Goal: Communication & Community: Participate in discussion

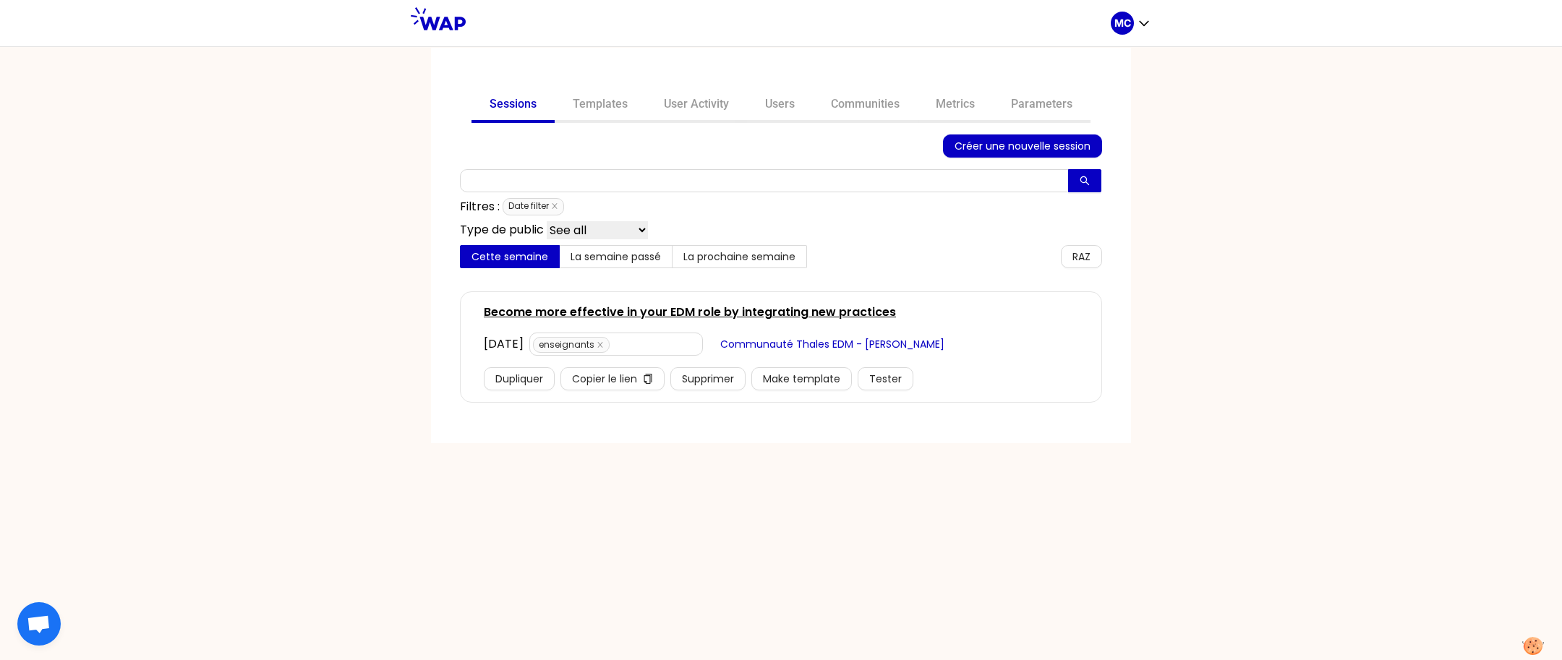
click at [1127, 38] on div "MC" at bounding box center [1131, 23] width 41 height 46
click at [757, 93] on link "Users" at bounding box center [780, 105] width 66 height 35
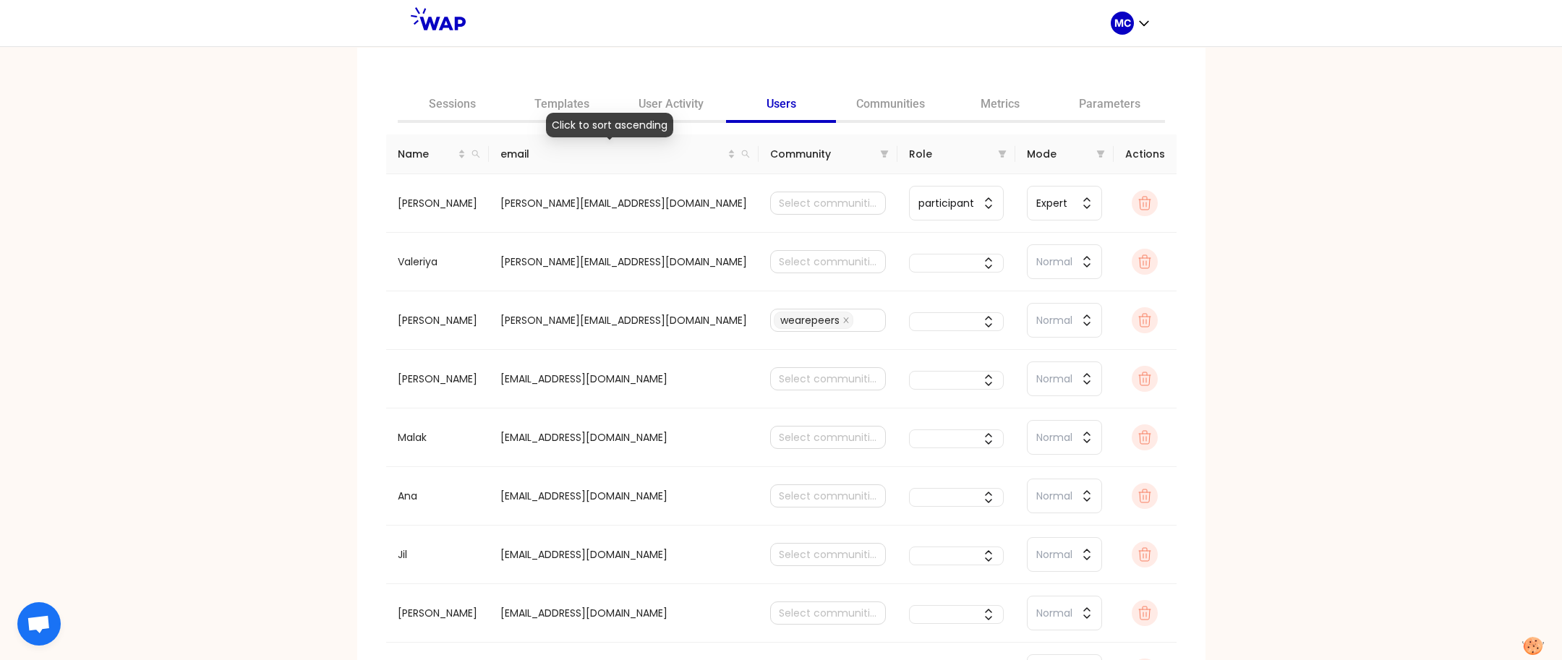
click at [610, 157] on span "email" at bounding box center [614, 154] width 227 height 16
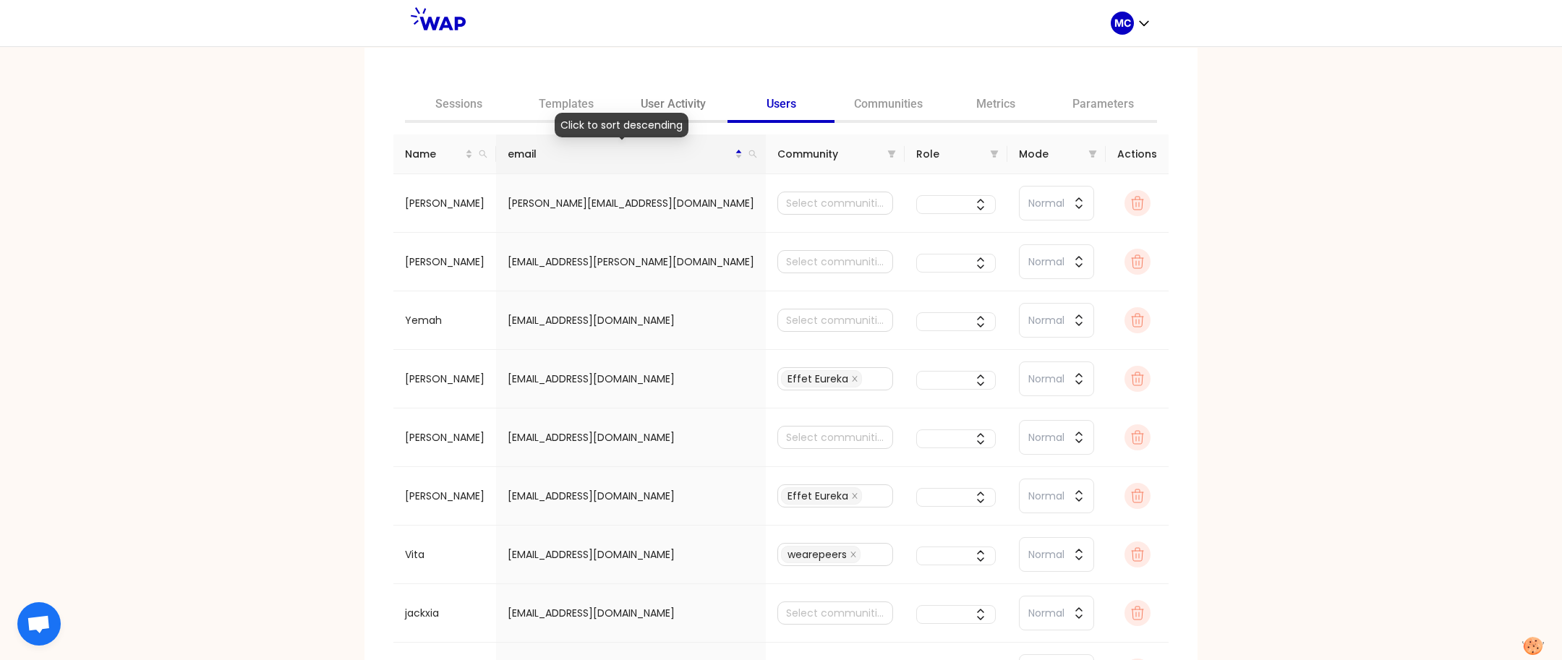
click at [680, 92] on link "User Activity" at bounding box center [674, 105] width 108 height 35
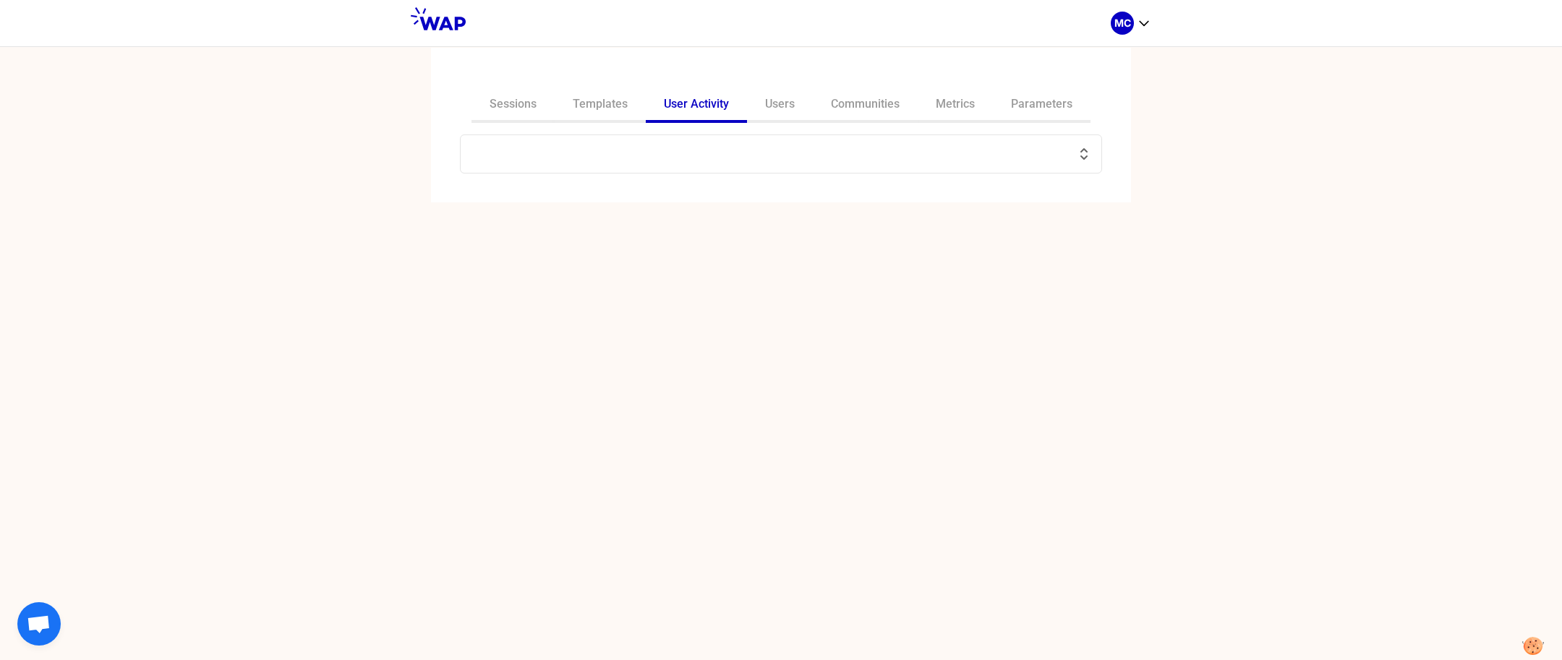
click at [634, 156] on input "text" at bounding box center [772, 154] width 606 height 20
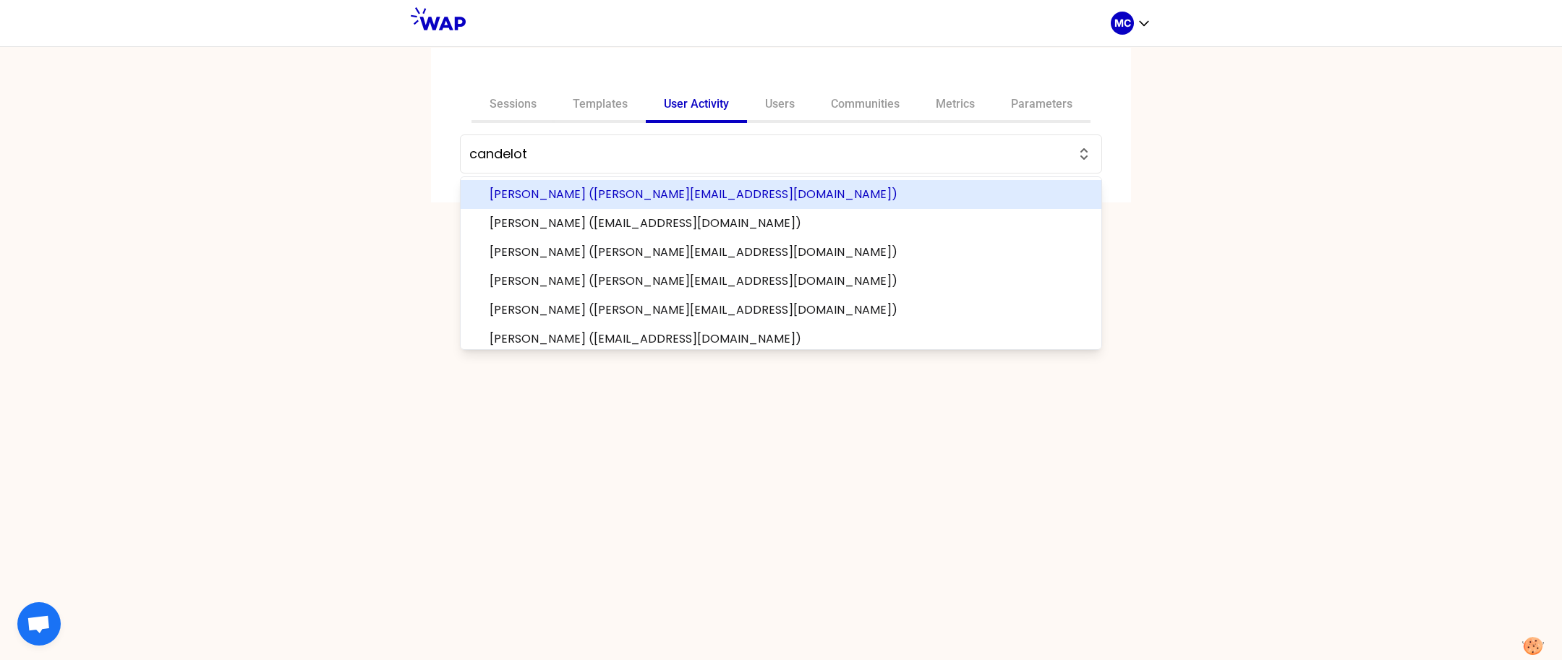
click at [645, 195] on span "[PERSON_NAME] ([PERSON_NAME][EMAIL_ADDRESS][DOMAIN_NAME])" at bounding box center [790, 194] width 600 height 17
type input "[PERSON_NAME] ([PERSON_NAME][EMAIL_ADDRESS][DOMAIN_NAME])"
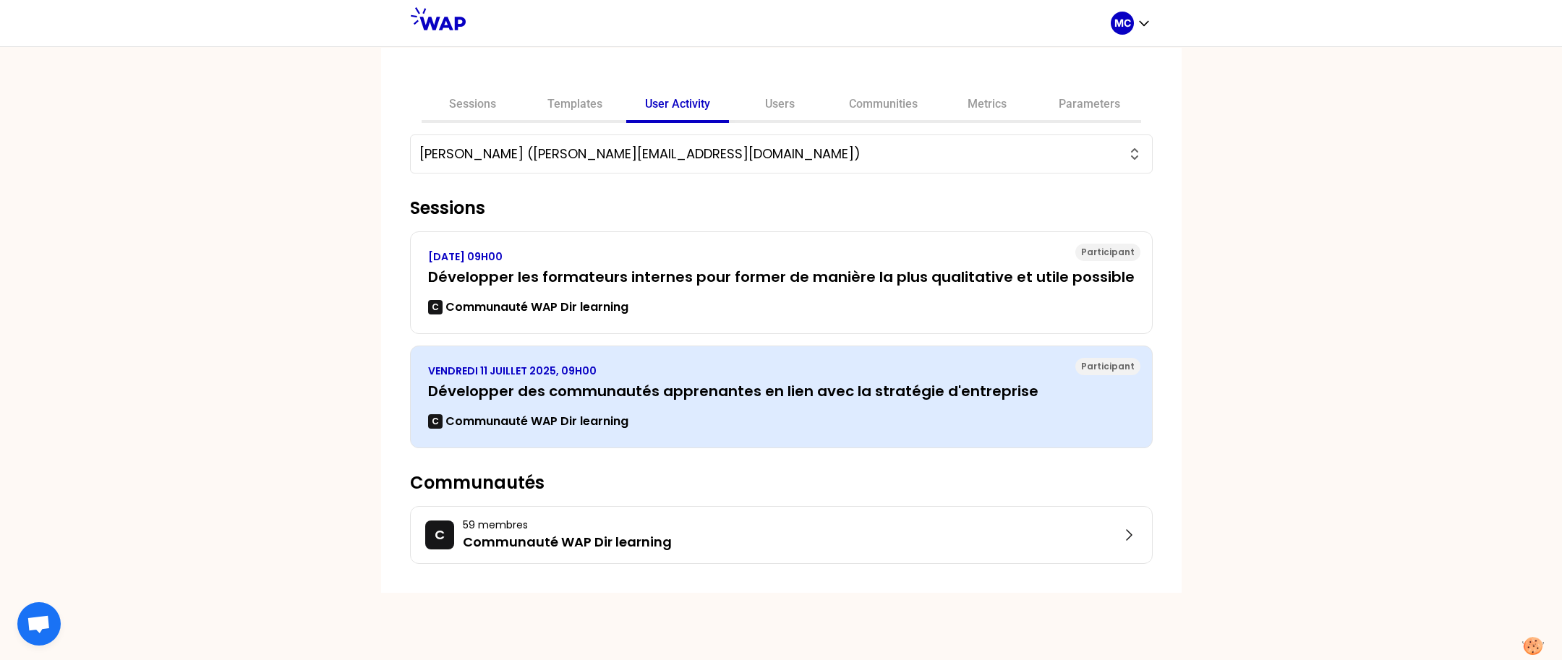
click at [631, 398] on h3 "Développer des communautés apprenantes en lien avec la stratégie d'entreprise" at bounding box center [781, 391] width 707 height 20
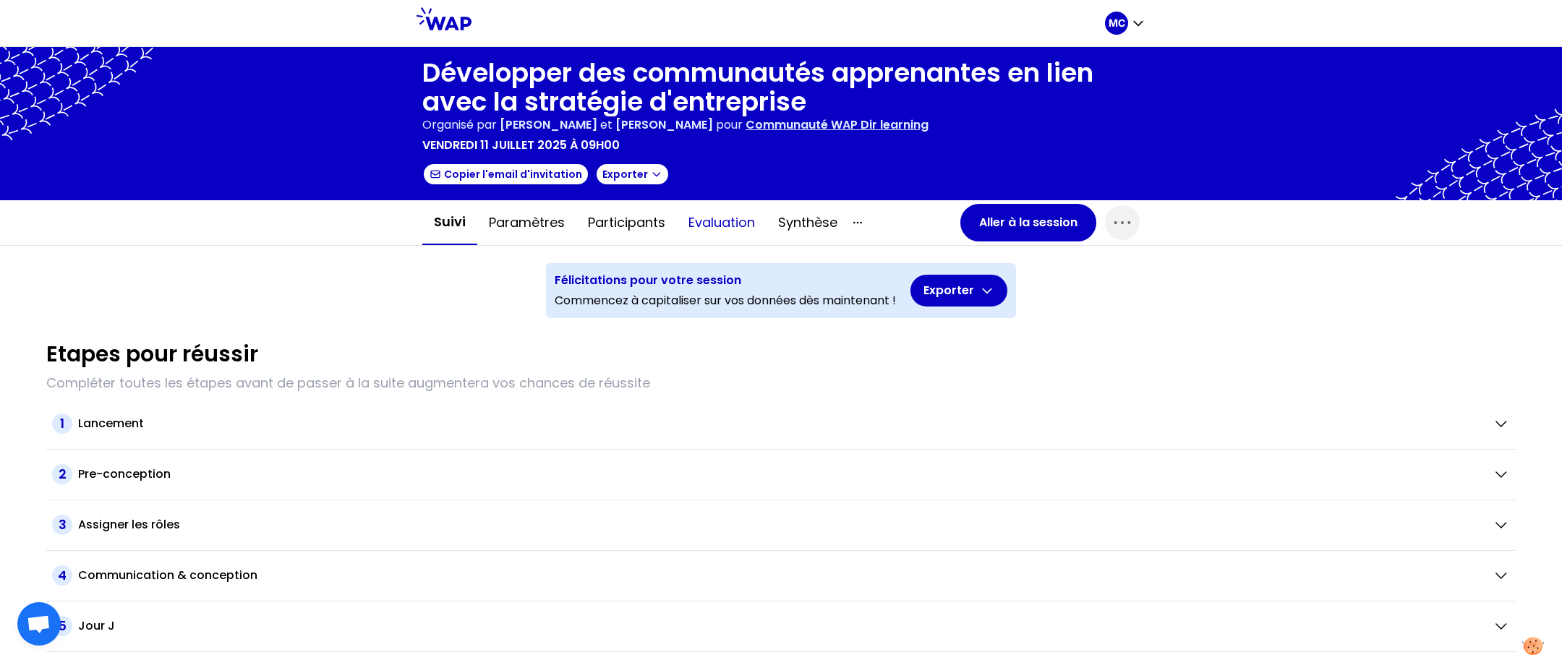
click at [685, 223] on button "Evaluation" at bounding box center [722, 222] width 90 height 43
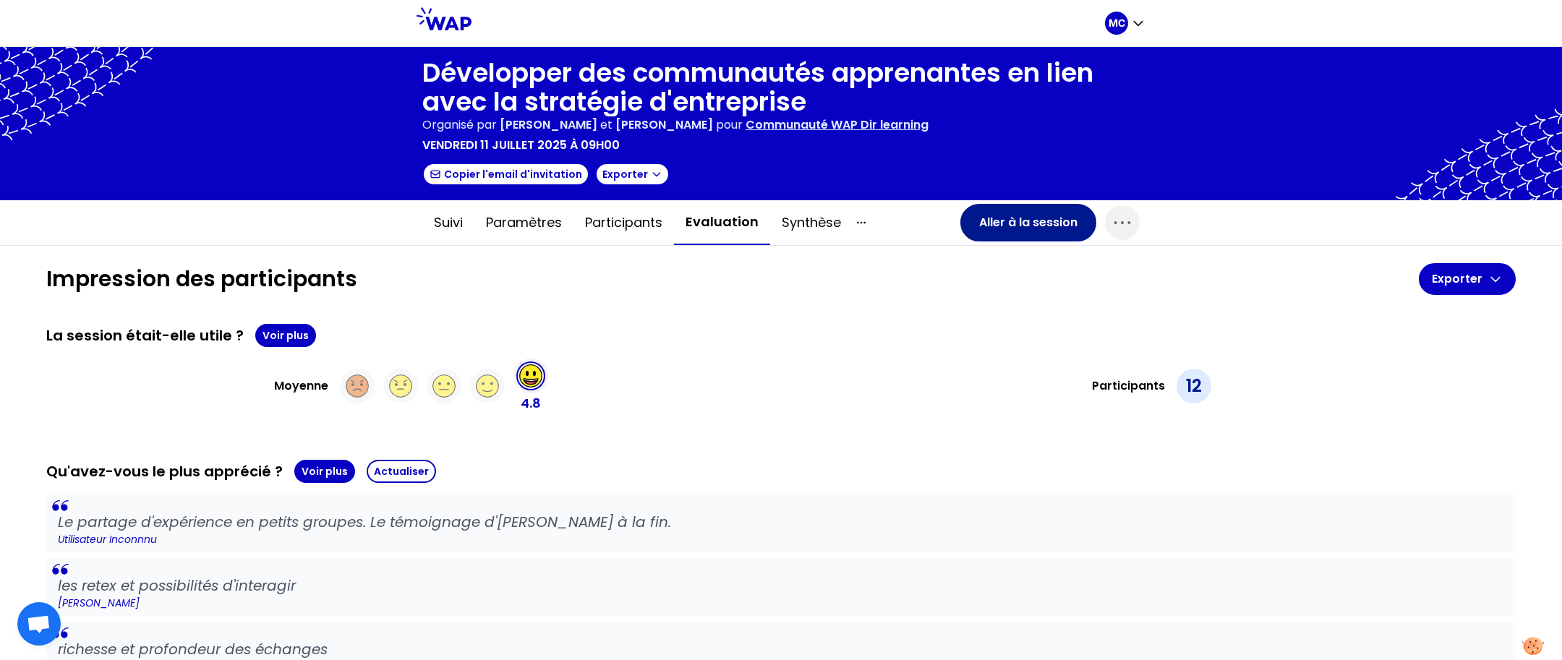
click at [1013, 221] on button "Aller à la session" at bounding box center [1029, 223] width 136 height 38
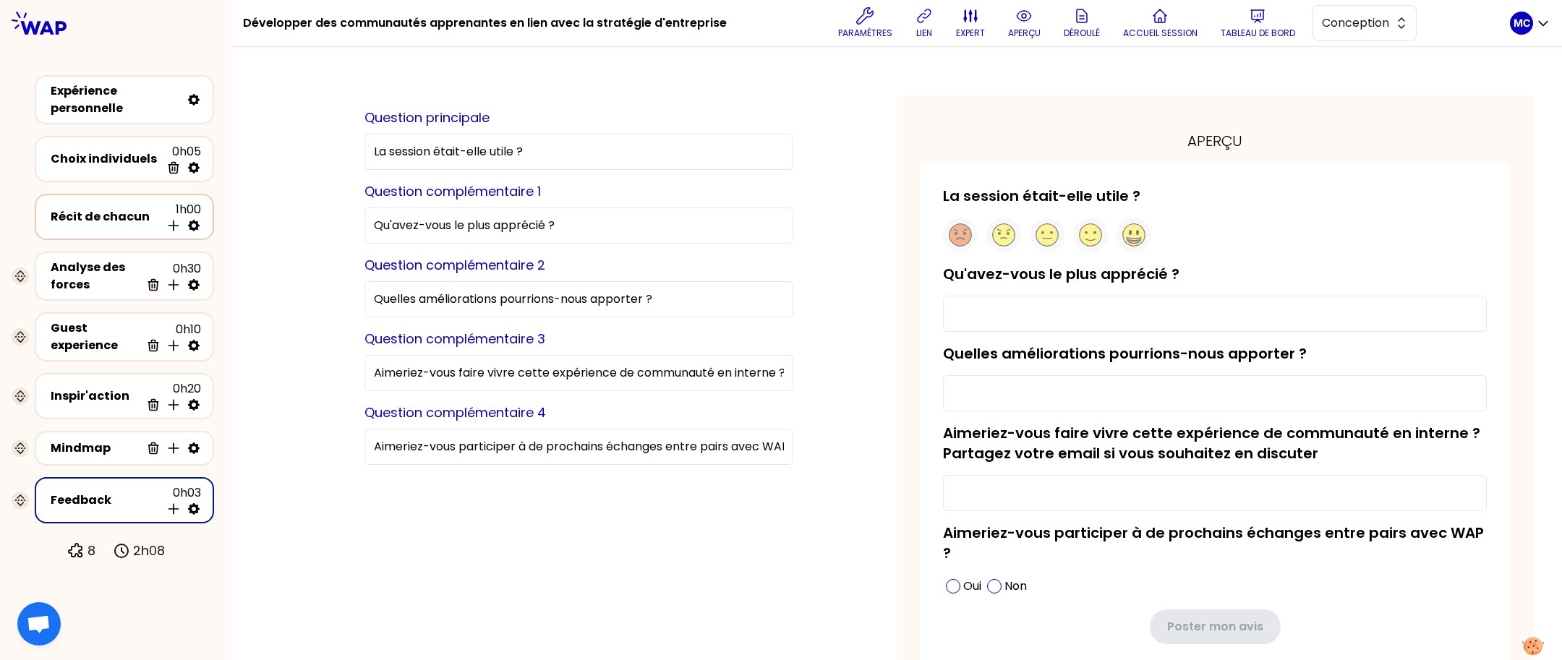
click at [69, 218] on div "Récit de chacun" at bounding box center [106, 216] width 110 height 17
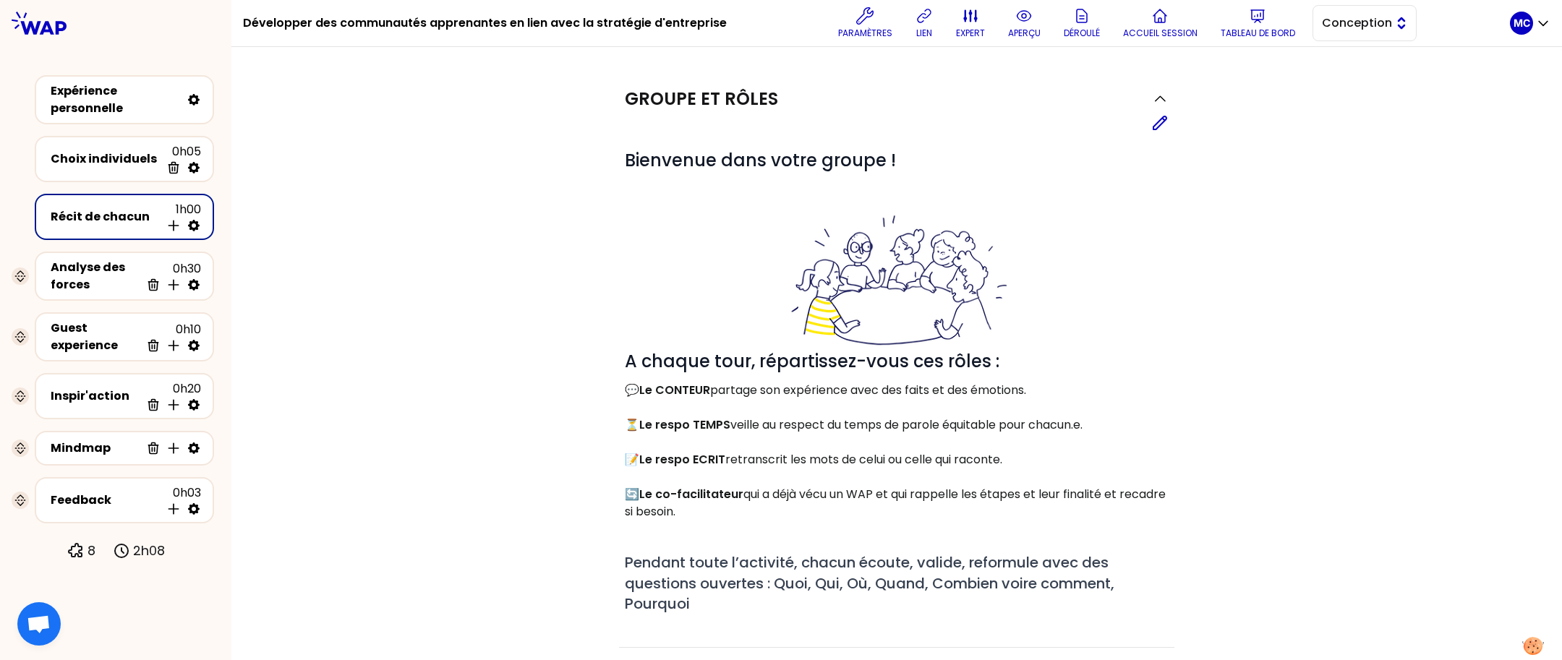
click at [1369, 25] on span "Conception" at bounding box center [1354, 22] width 65 height 17
click at [1342, 88] on span "Facilitation" at bounding box center [1373, 82] width 62 height 17
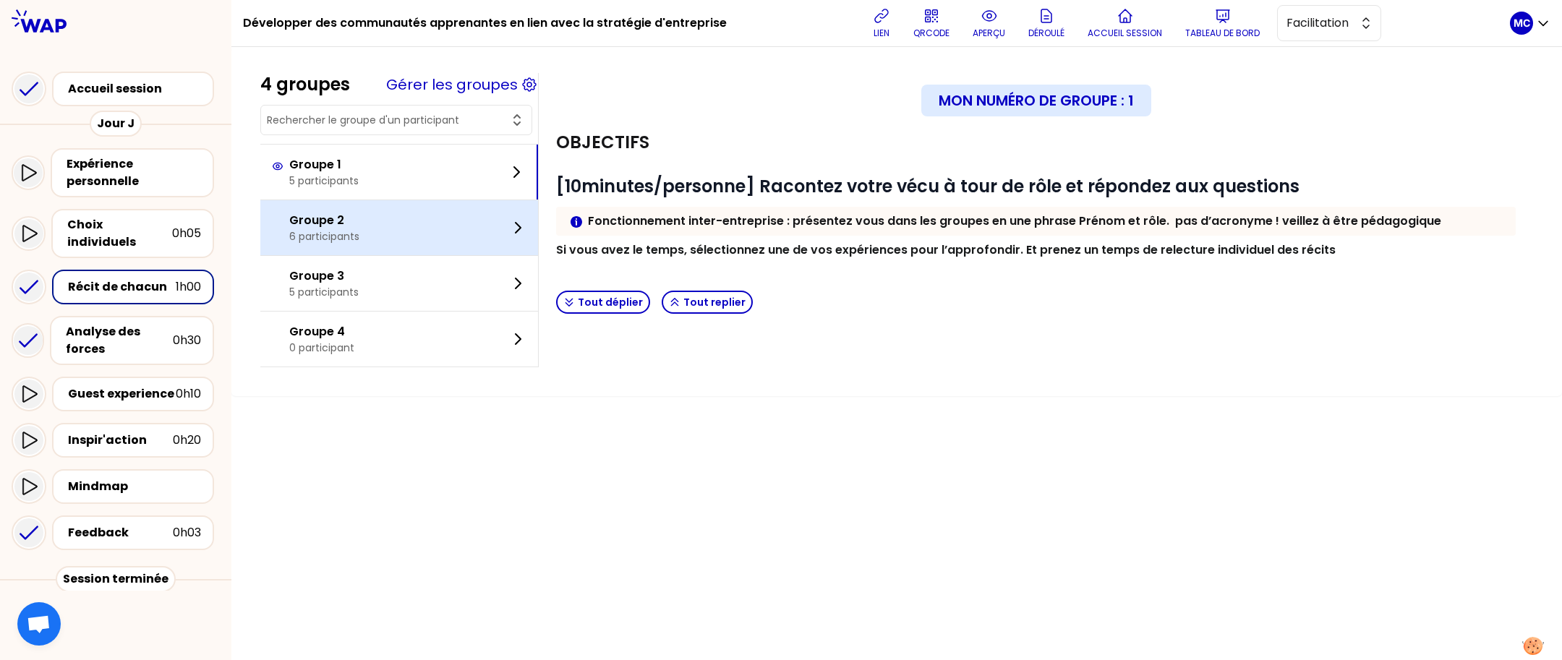
click at [374, 244] on div "Groupe 2 6 participants" at bounding box center [399, 227] width 278 height 55
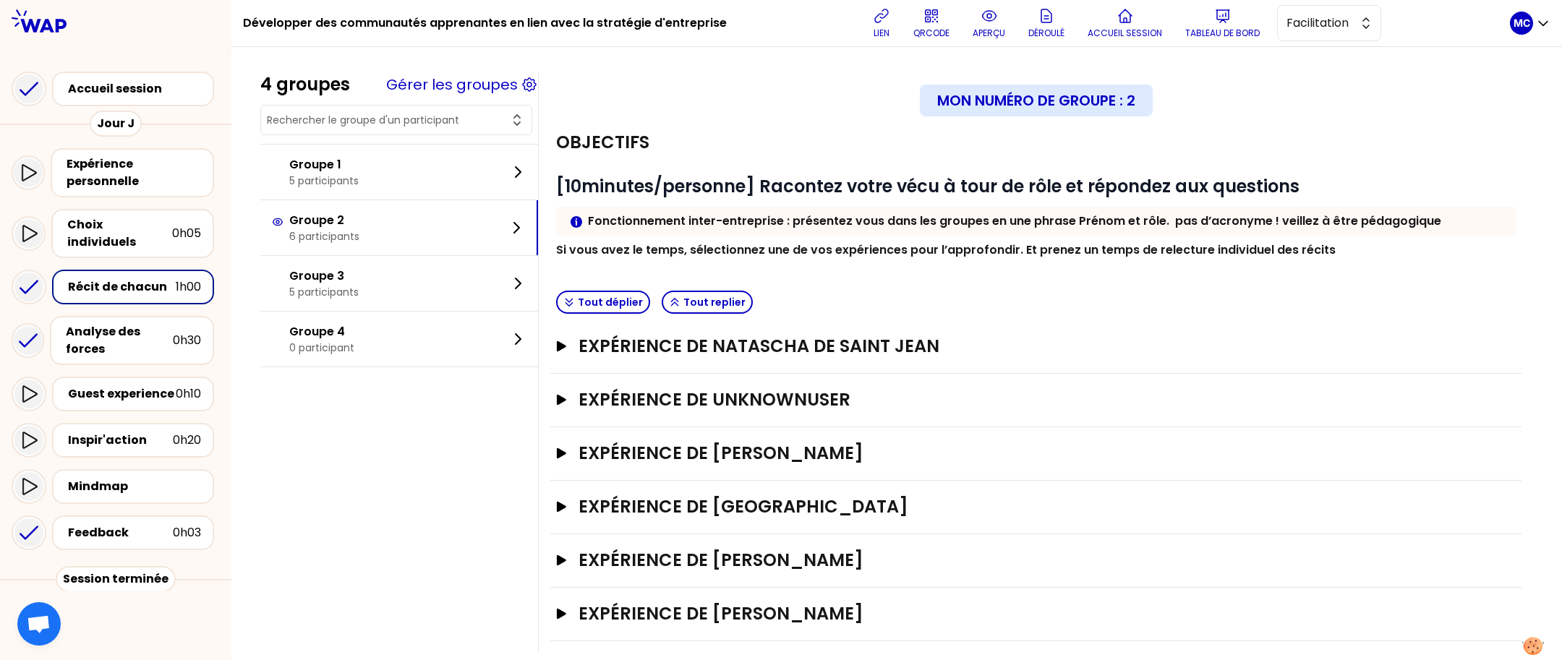
scroll to position [17, 0]
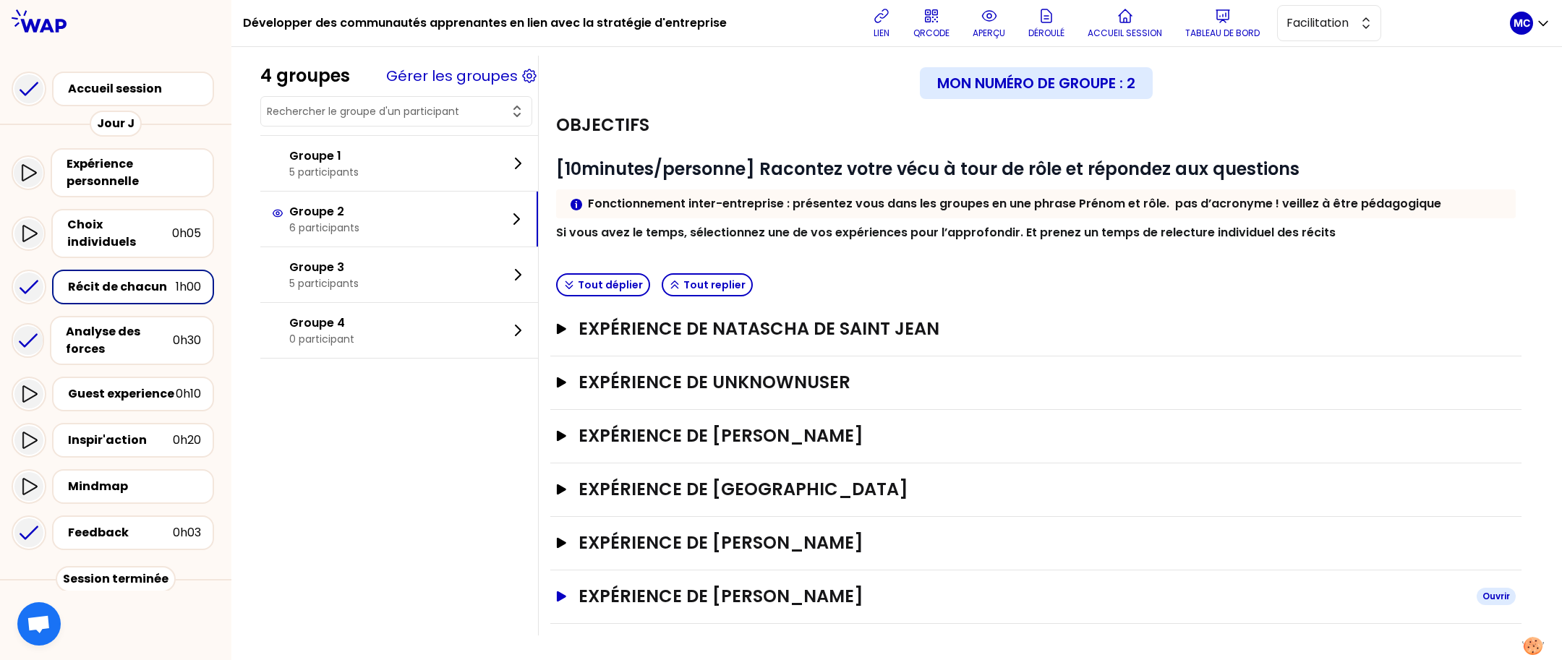
click at [840, 597] on h3 "Expérience de [PERSON_NAME]" at bounding box center [1022, 596] width 887 height 23
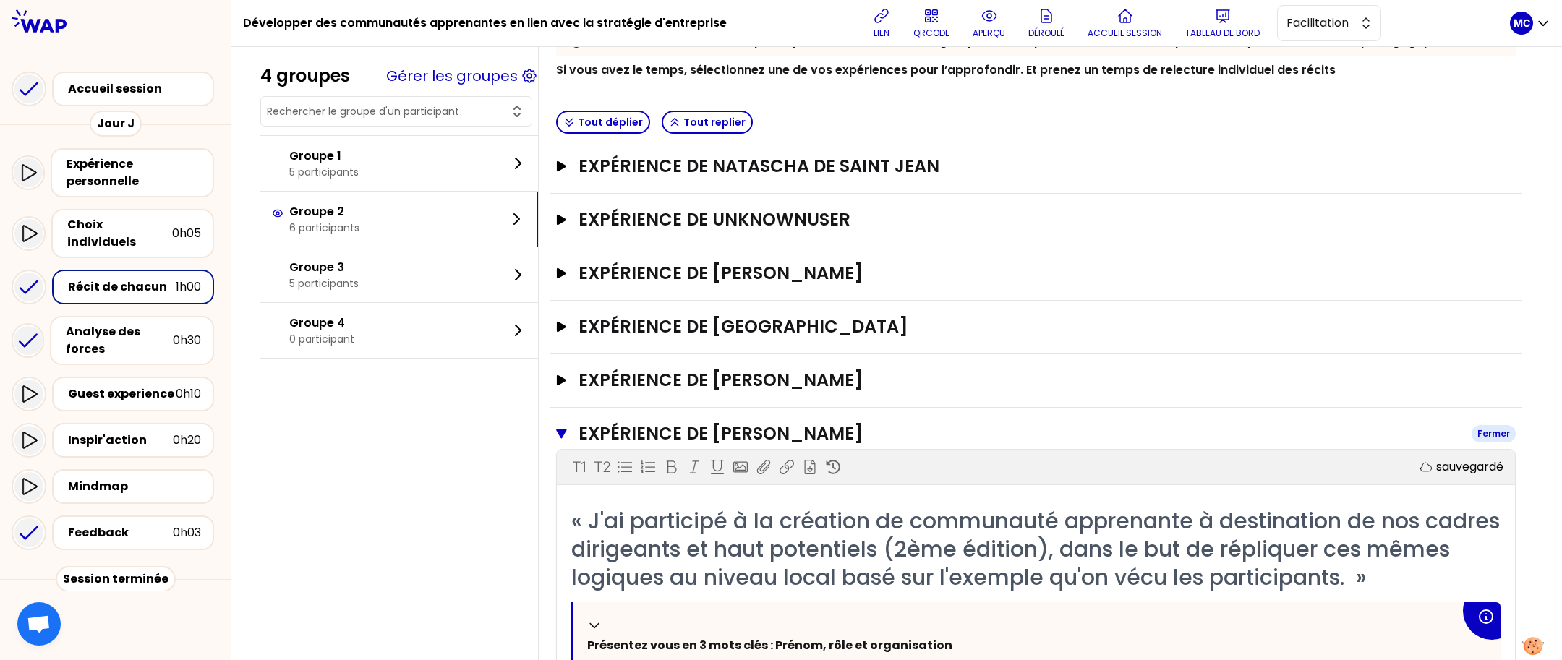
click at [870, 435] on h3 "Expérience de [PERSON_NAME]" at bounding box center [1020, 433] width 882 height 23
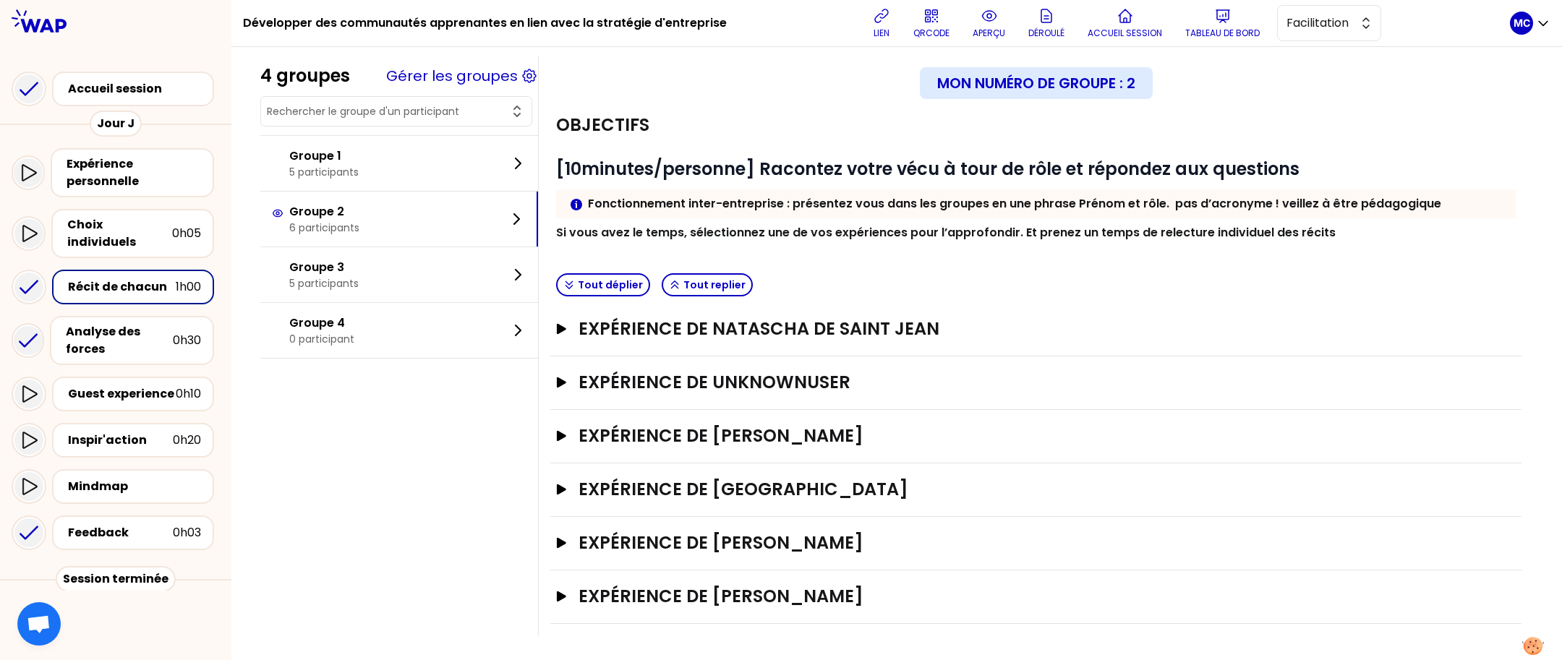
click at [937, 303] on div "Expérience de Natascha DE [PERSON_NAME]" at bounding box center [1035, 330] width 971 height 54
click at [937, 323] on h3 "Expérience de Natascha DE SAINT JEAN" at bounding box center [1022, 329] width 887 height 23
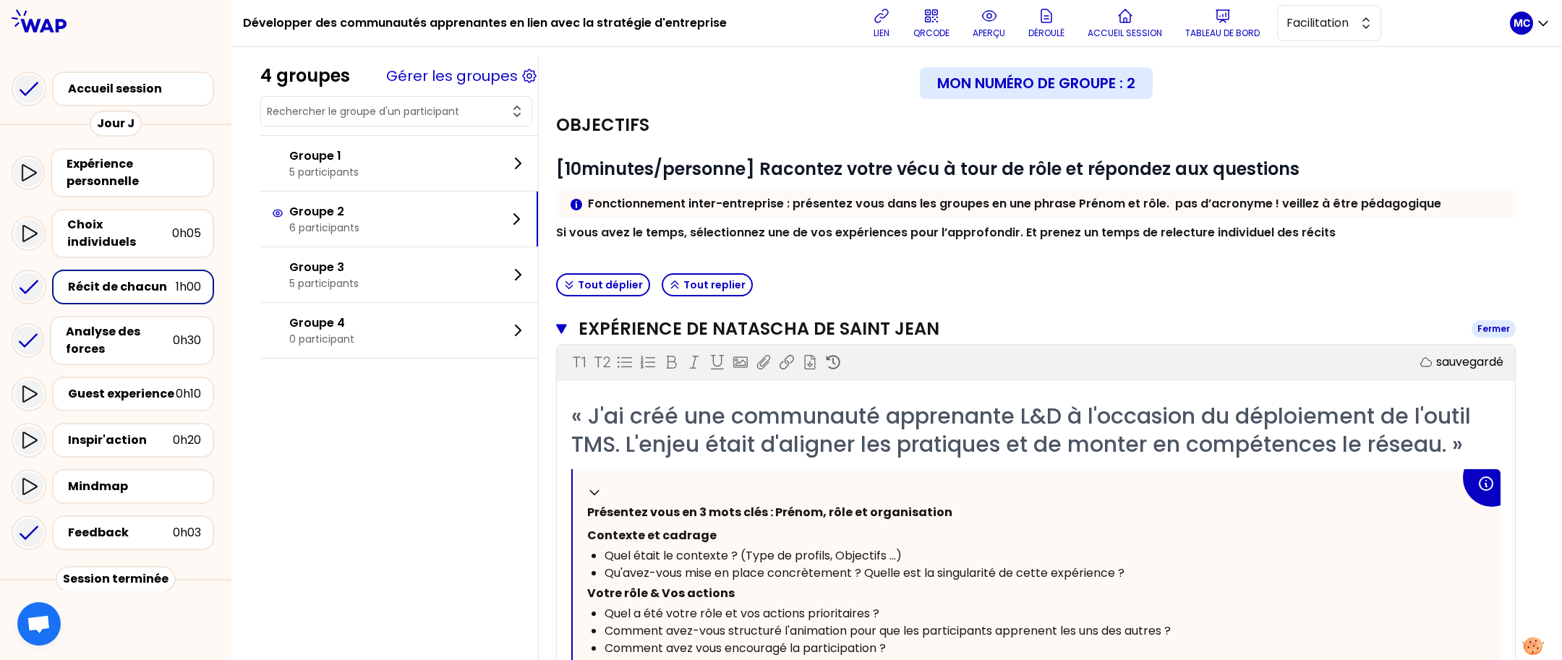
click at [937, 323] on h3 "Expérience de Natascha DE SAINT JEAN" at bounding box center [1020, 329] width 882 height 23
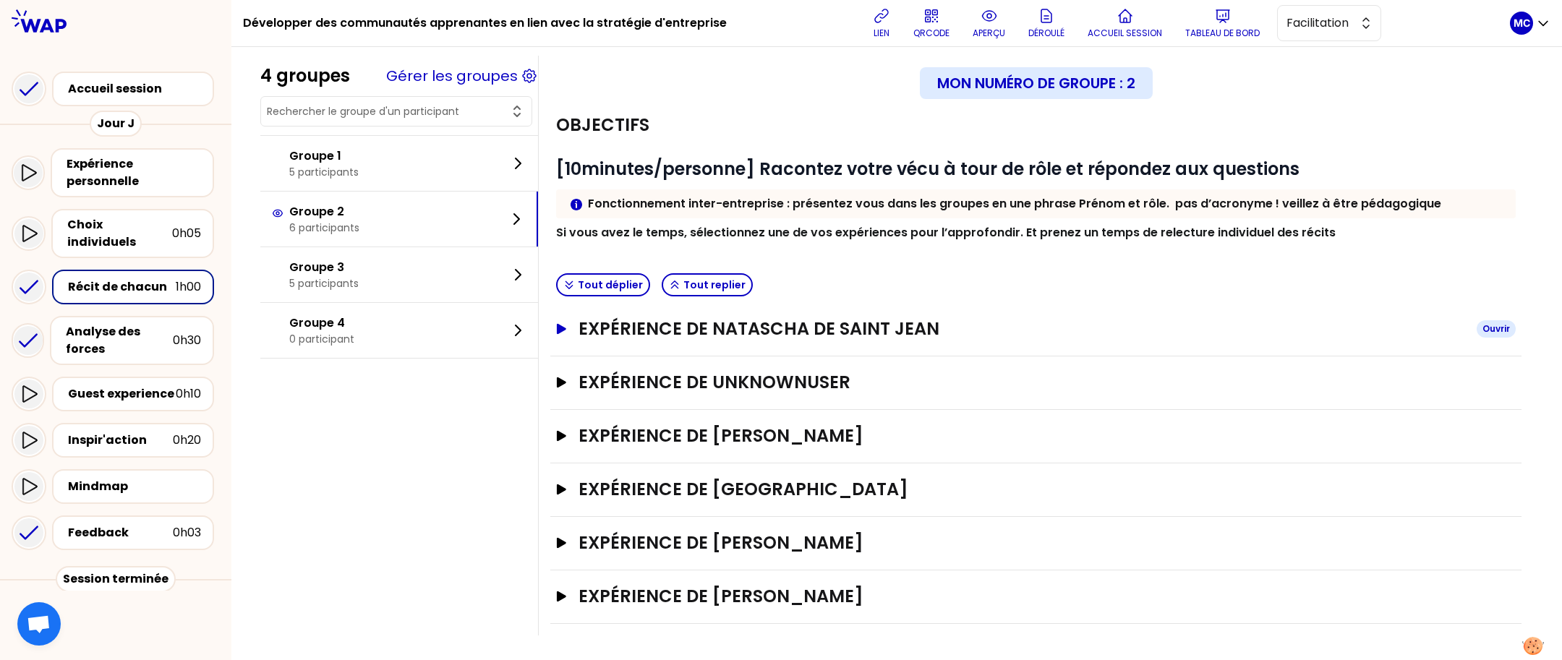
click at [937, 323] on h3 "Expérience de Natascha DE SAINT JEAN" at bounding box center [1022, 329] width 887 height 23
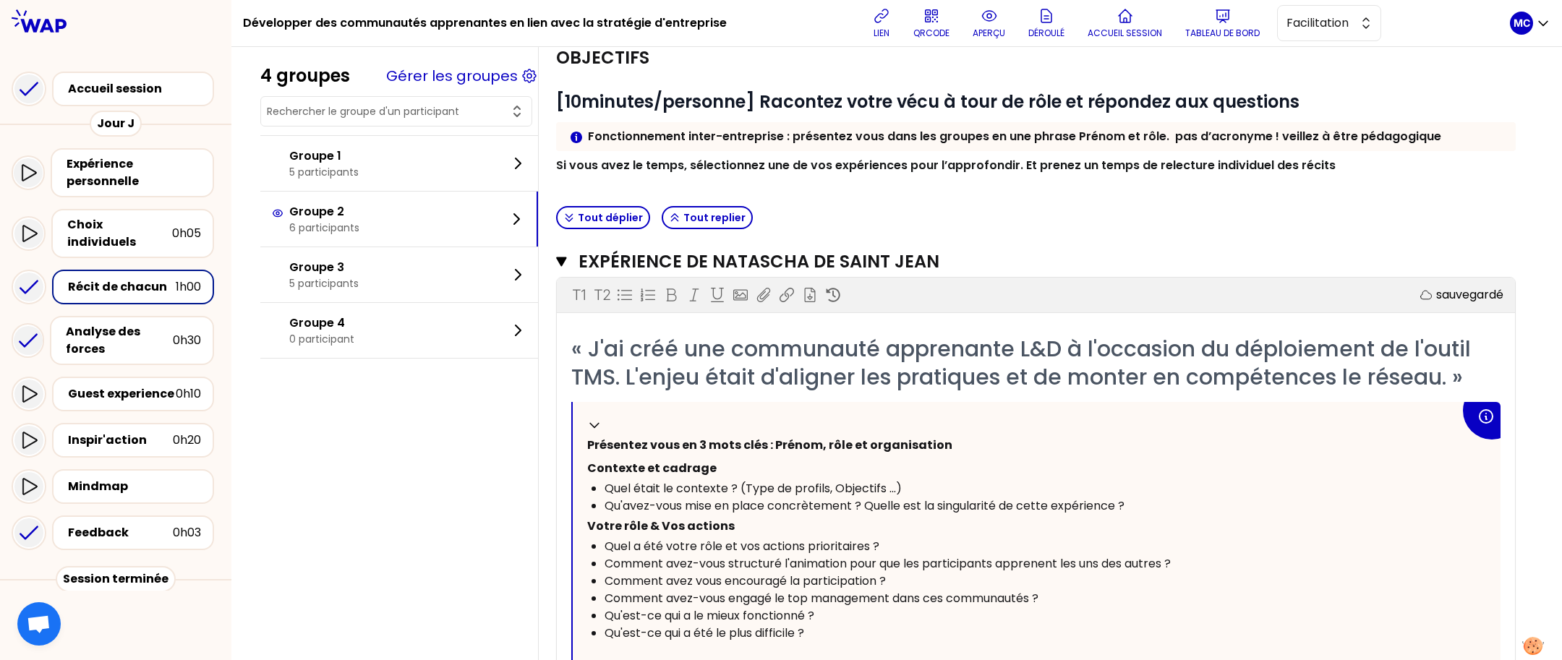
scroll to position [85, 0]
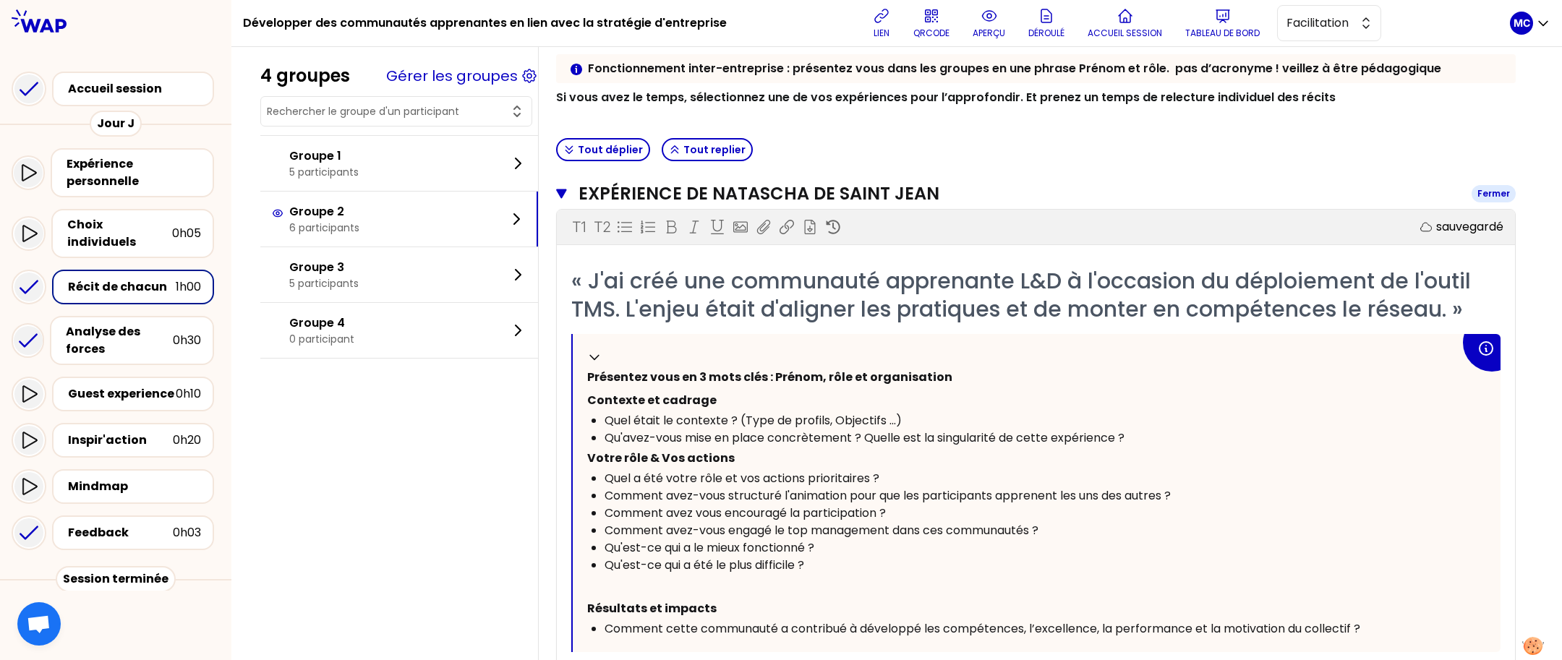
click at [932, 200] on h3 "Expérience de Natascha DE SAINT JEAN" at bounding box center [1020, 193] width 882 height 23
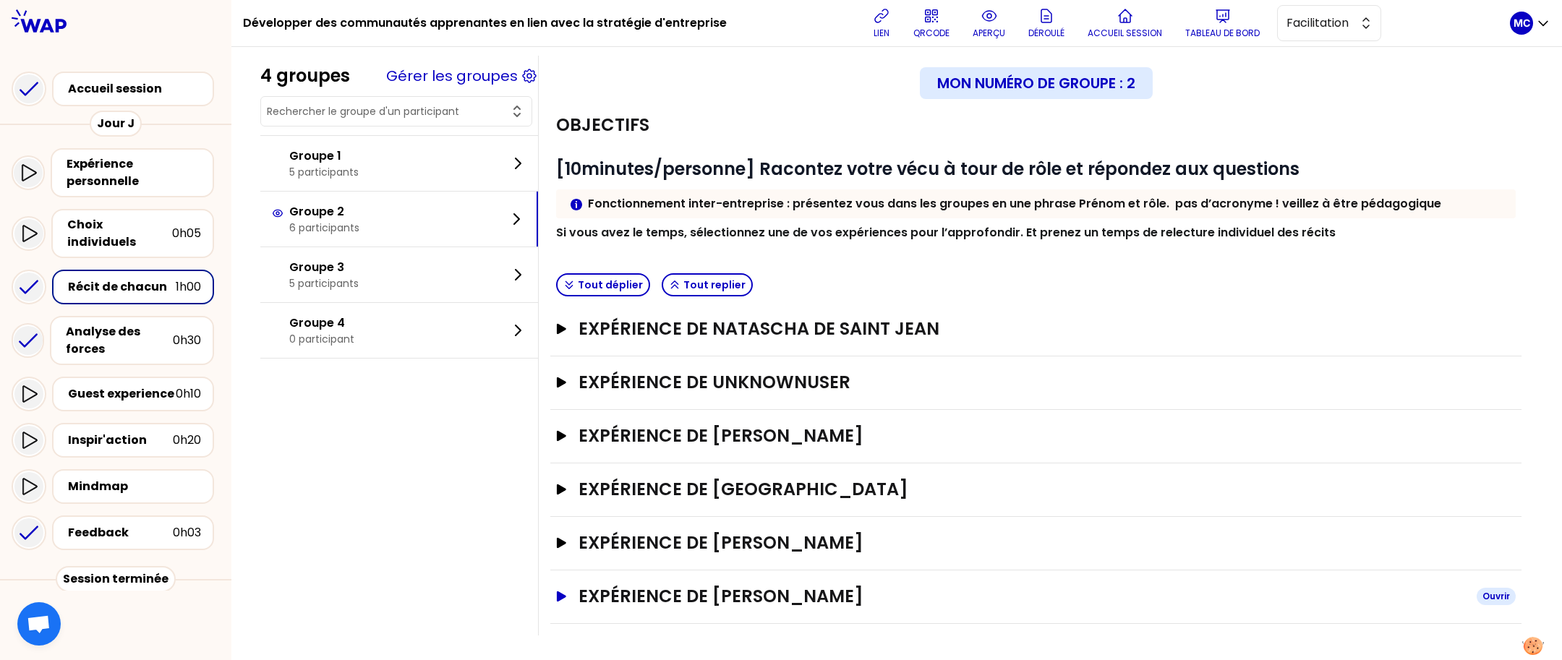
click at [864, 597] on h3 "Expérience de [PERSON_NAME]" at bounding box center [1022, 596] width 887 height 23
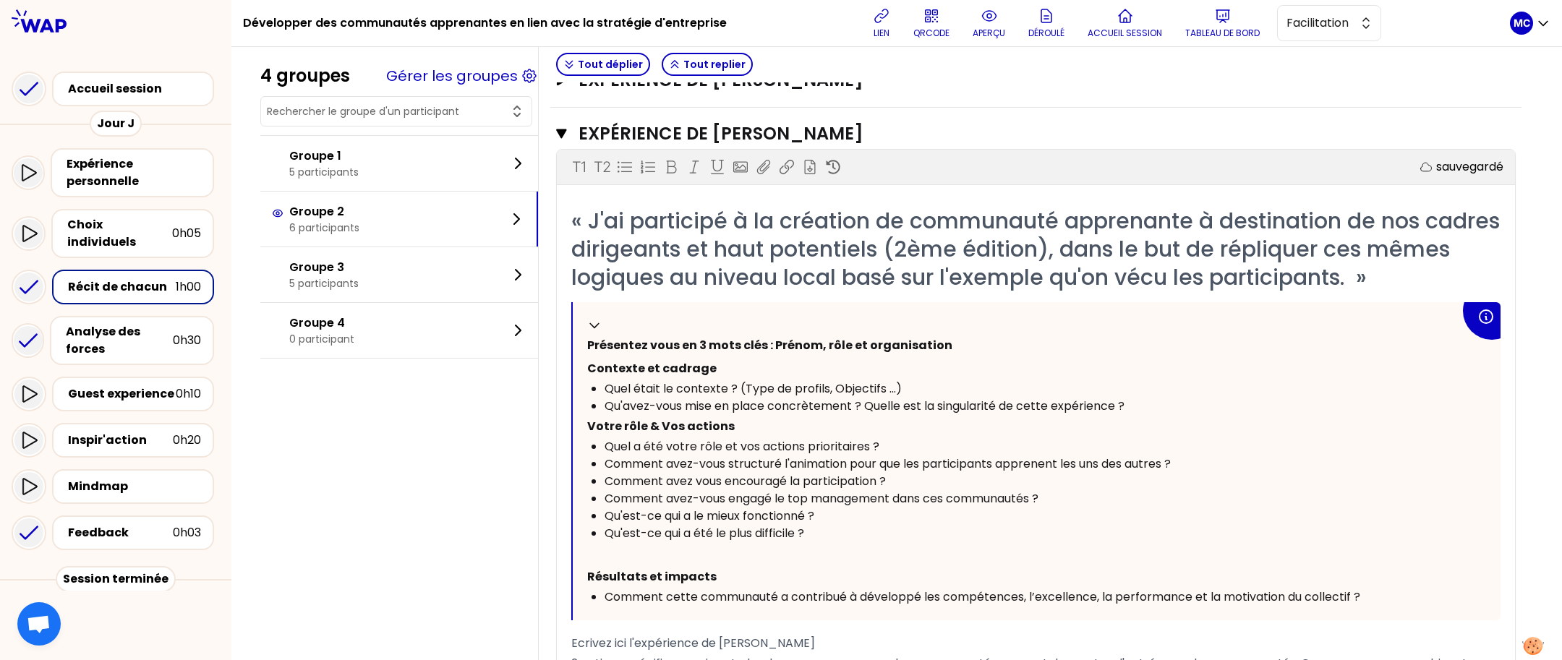
scroll to position [480, 0]
click at [881, 127] on h3 "Expérience de [PERSON_NAME]" at bounding box center [1020, 134] width 882 height 23
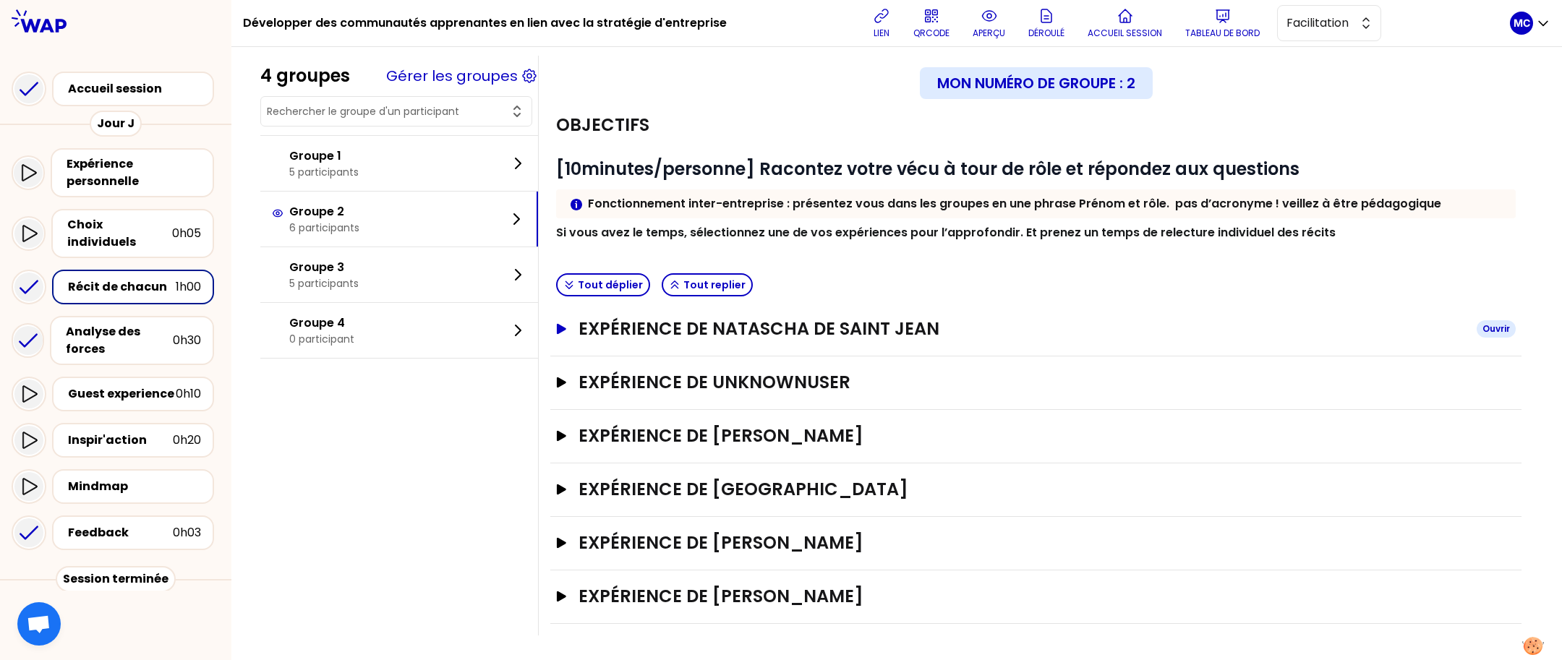
scroll to position [0, 0]
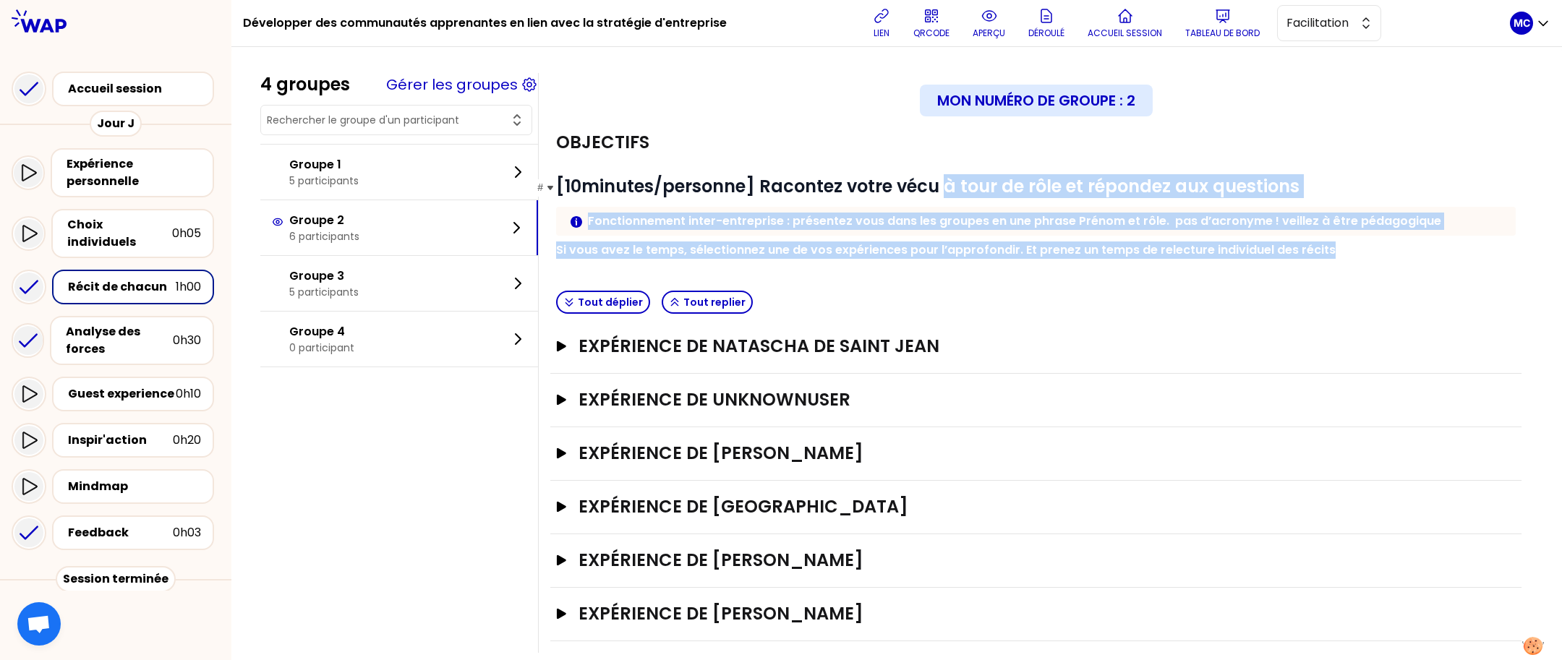
drag, startPoint x: 963, startPoint y: 268, endPoint x: 963, endPoint y: 173, distance: 95.5
click at [963, 173] on div "Objectifs # [10minutes/personne] Racontez votre vécu à tour de rôle et répondez…" at bounding box center [1035, 200] width 971 height 169
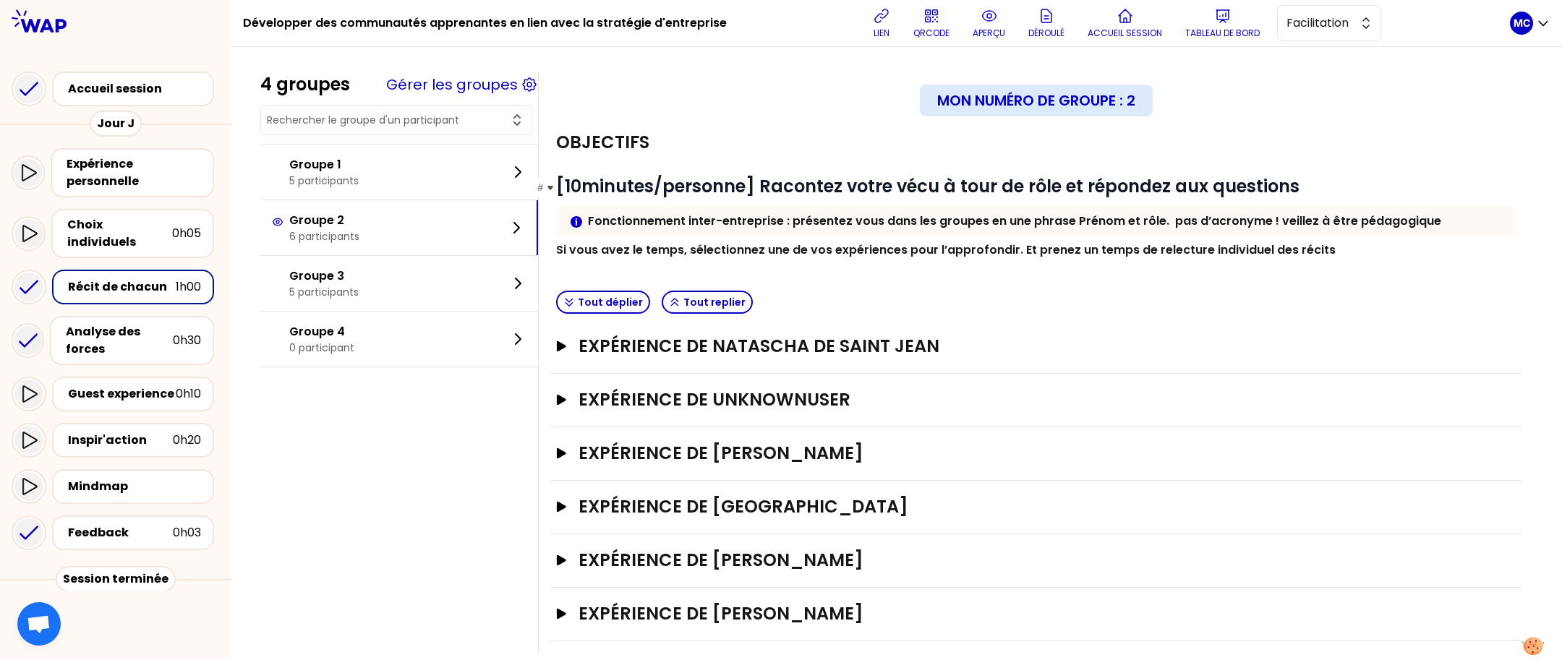
click at [963, 174] on strong "[10minutes/personne] Racontez votre vécu à tour de rôle et répondez aux questio…" at bounding box center [928, 186] width 744 height 24
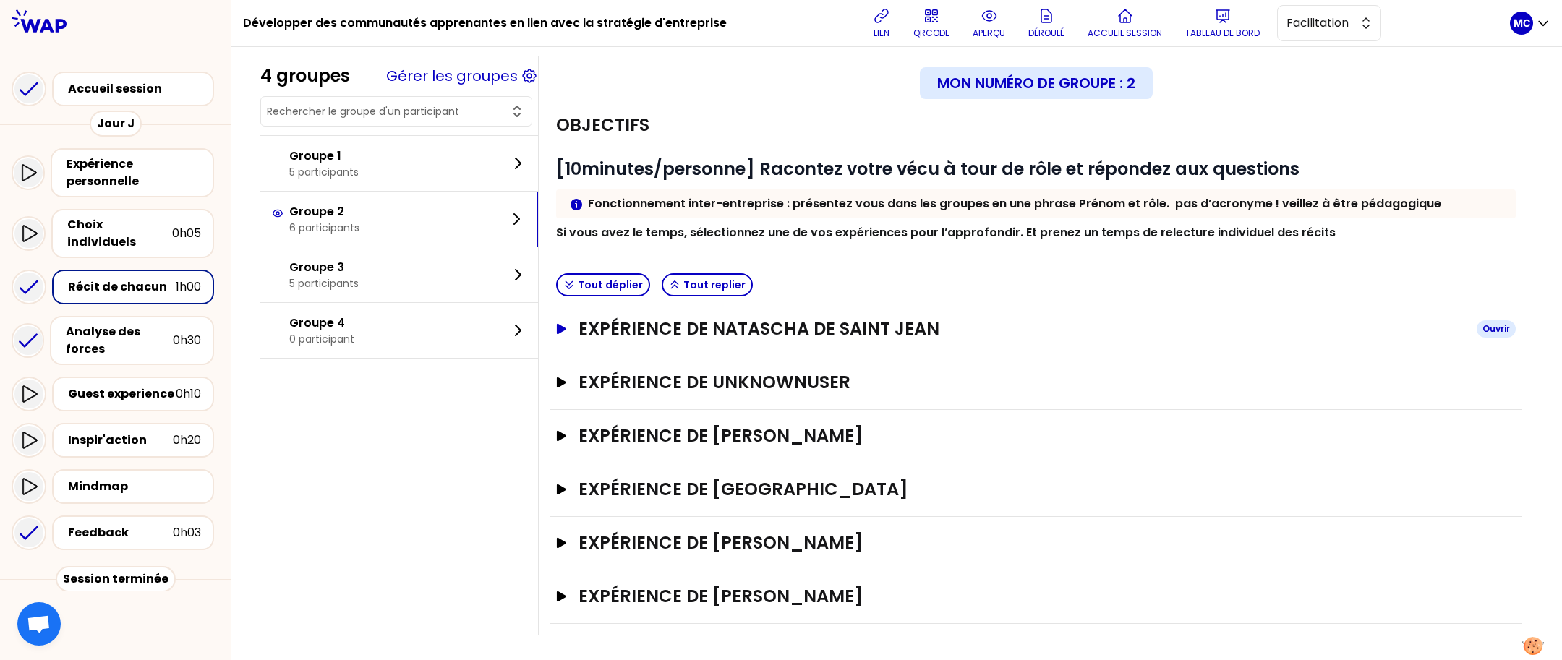
click at [934, 333] on h3 "Expérience de Natascha DE SAINT JEAN" at bounding box center [1022, 329] width 887 height 23
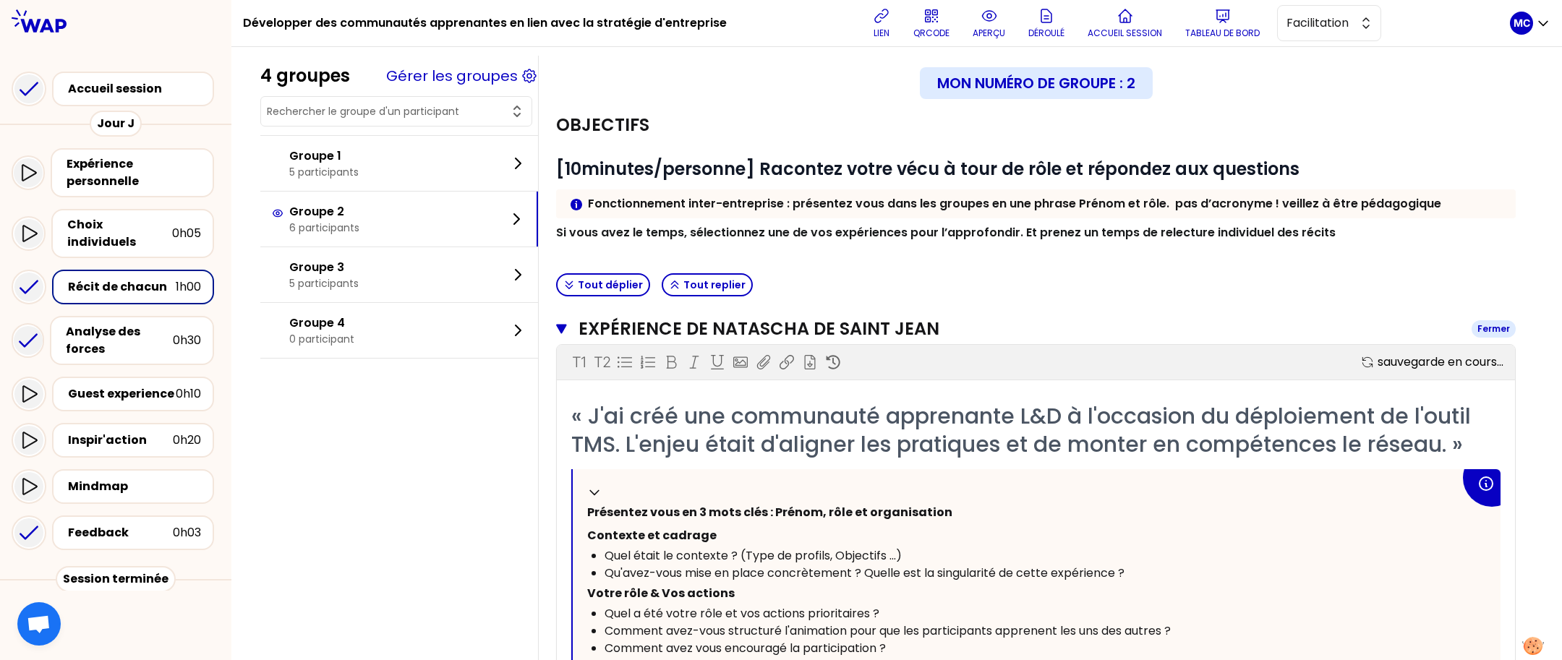
click at [929, 333] on h3 "Expérience de Natascha DE SAINT JEAN" at bounding box center [1020, 329] width 882 height 23
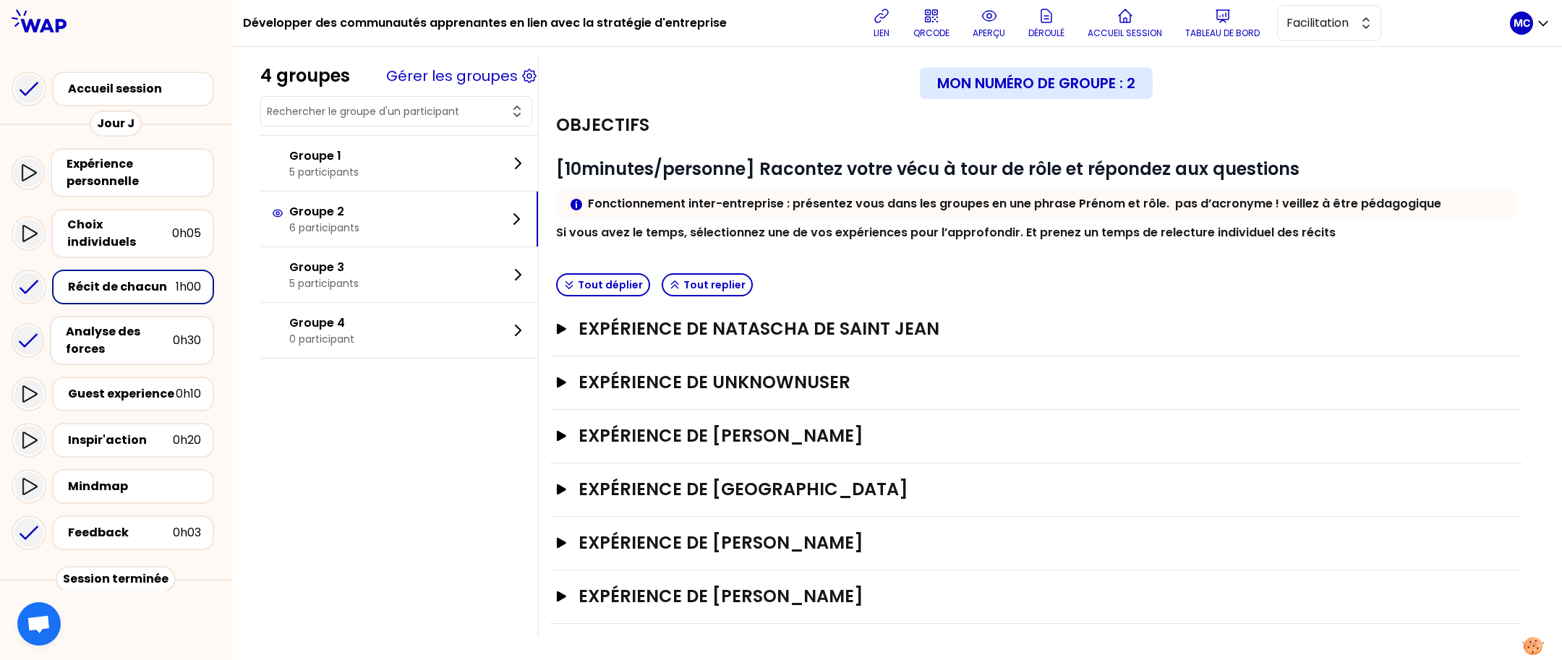
click at [860, 396] on div "Expérience de UnknownUser Ouvrir" at bounding box center [1035, 384] width 971 height 54
click at [885, 388] on h3 "Expérience de UnknownUser" at bounding box center [1022, 382] width 887 height 23
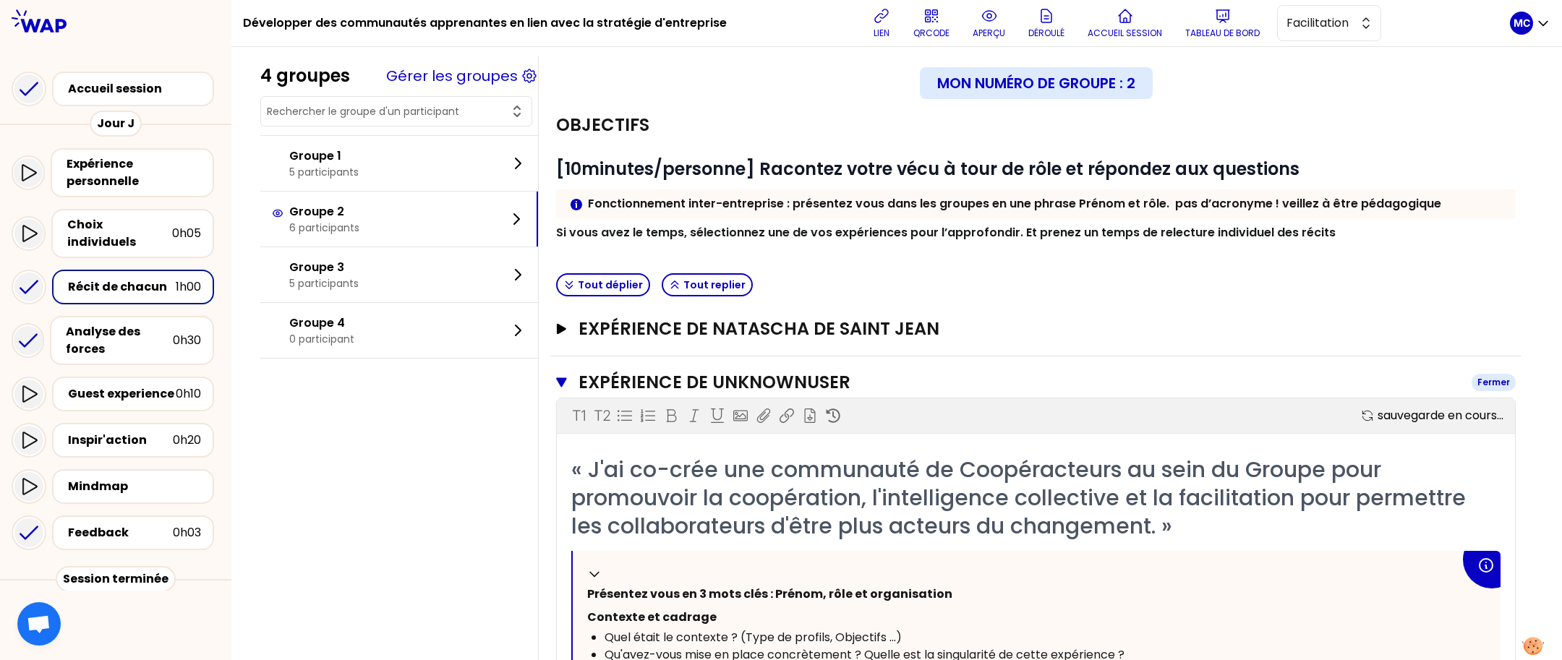
click at [911, 385] on h3 "Expérience de UnknownUser" at bounding box center [1020, 382] width 882 height 23
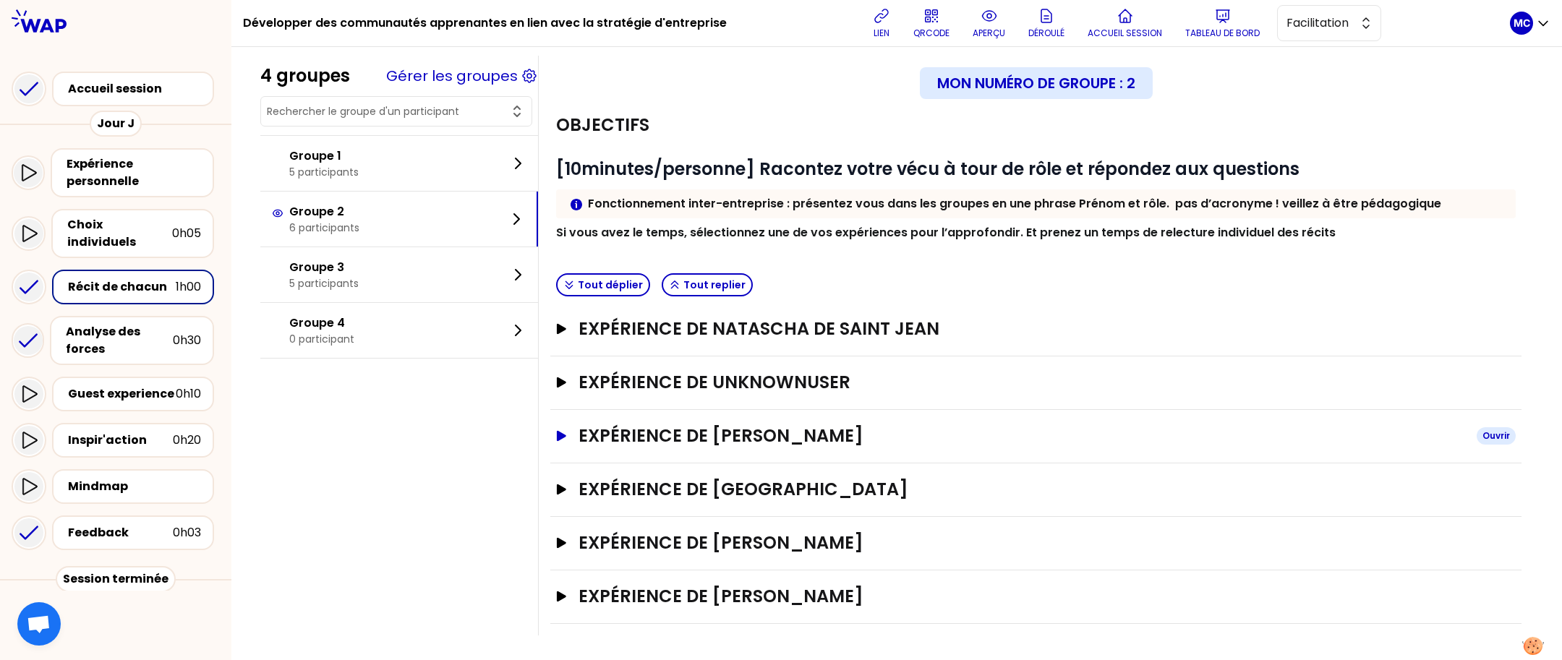
click at [856, 443] on h3 "Expérience de [PERSON_NAME]" at bounding box center [1022, 436] width 887 height 23
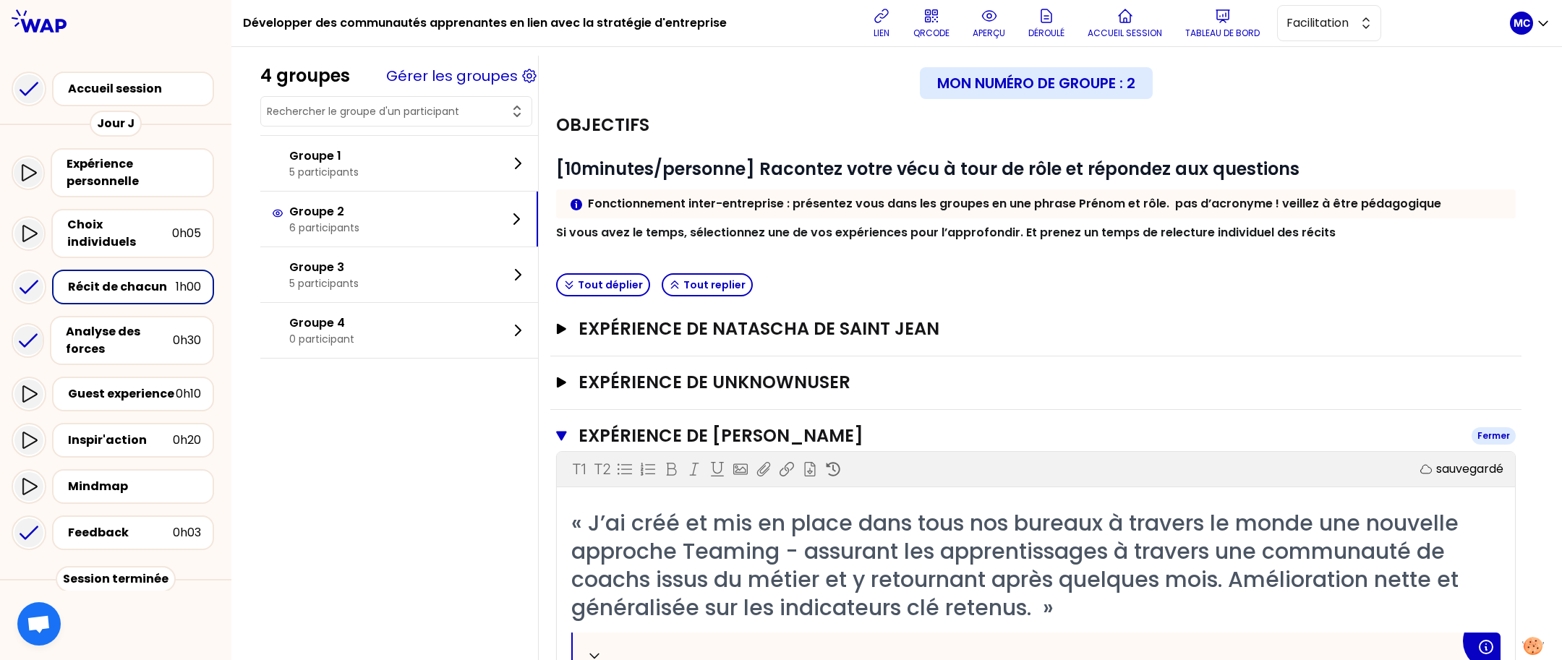
click at [864, 439] on h3 "Expérience de [PERSON_NAME]" at bounding box center [1020, 436] width 882 height 23
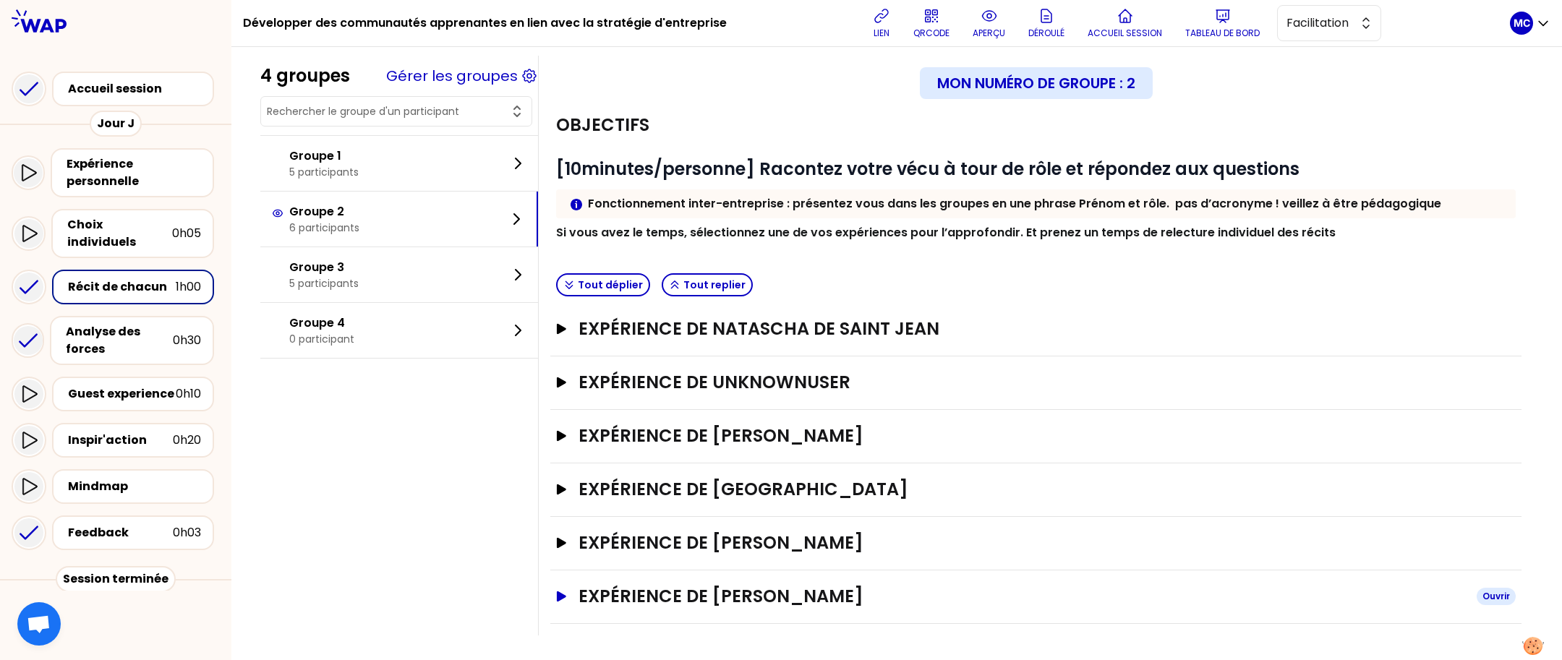
click at [855, 585] on h3 "Expérience de [PERSON_NAME]" at bounding box center [1022, 596] width 887 height 23
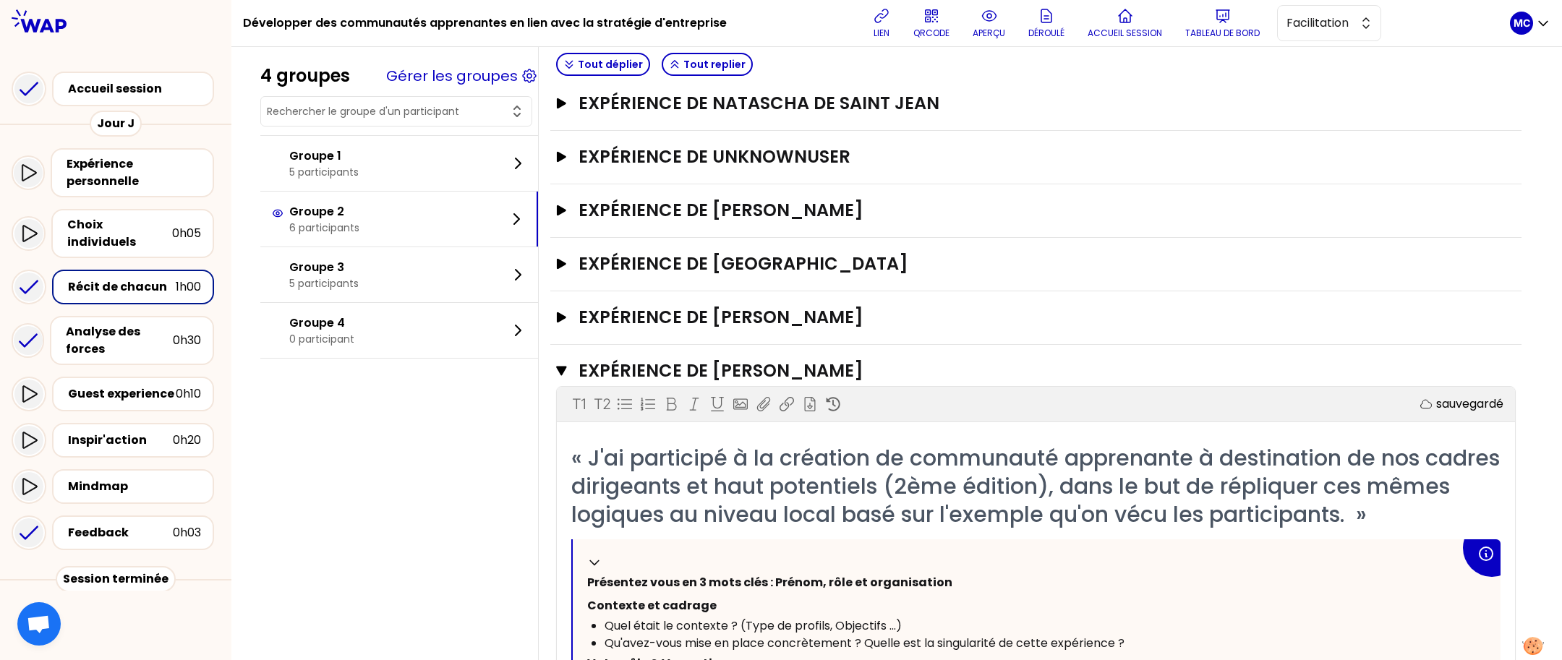
scroll to position [456, 0]
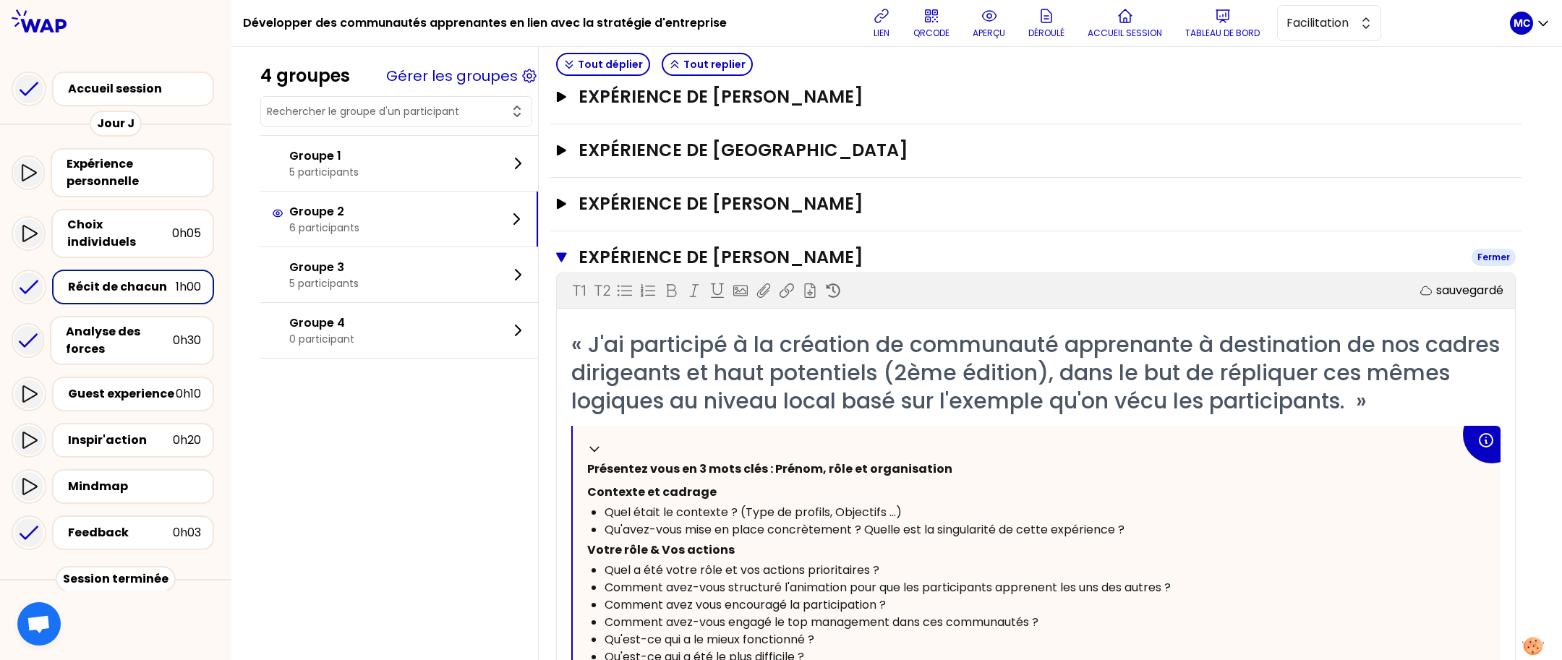
click at [901, 251] on h3 "Expérience de [PERSON_NAME]" at bounding box center [1020, 257] width 882 height 23
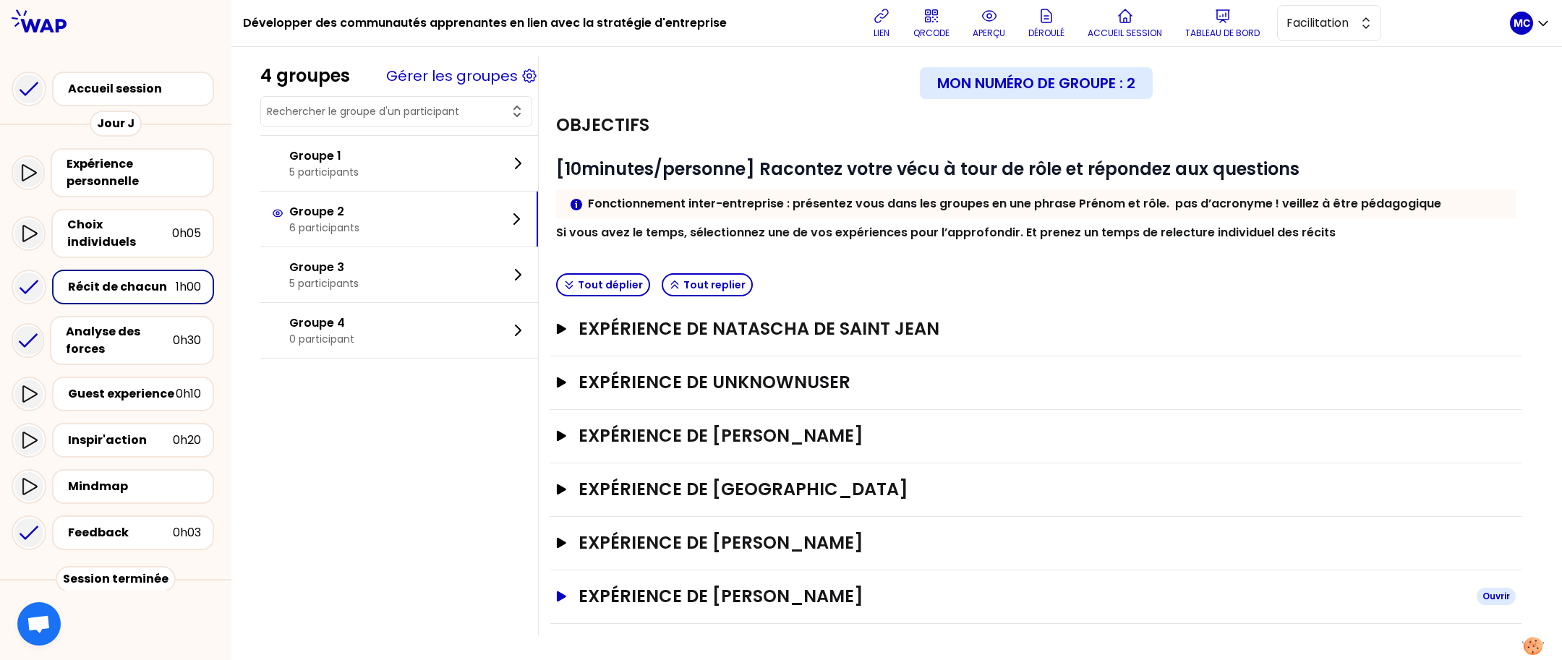
scroll to position [0, 0]
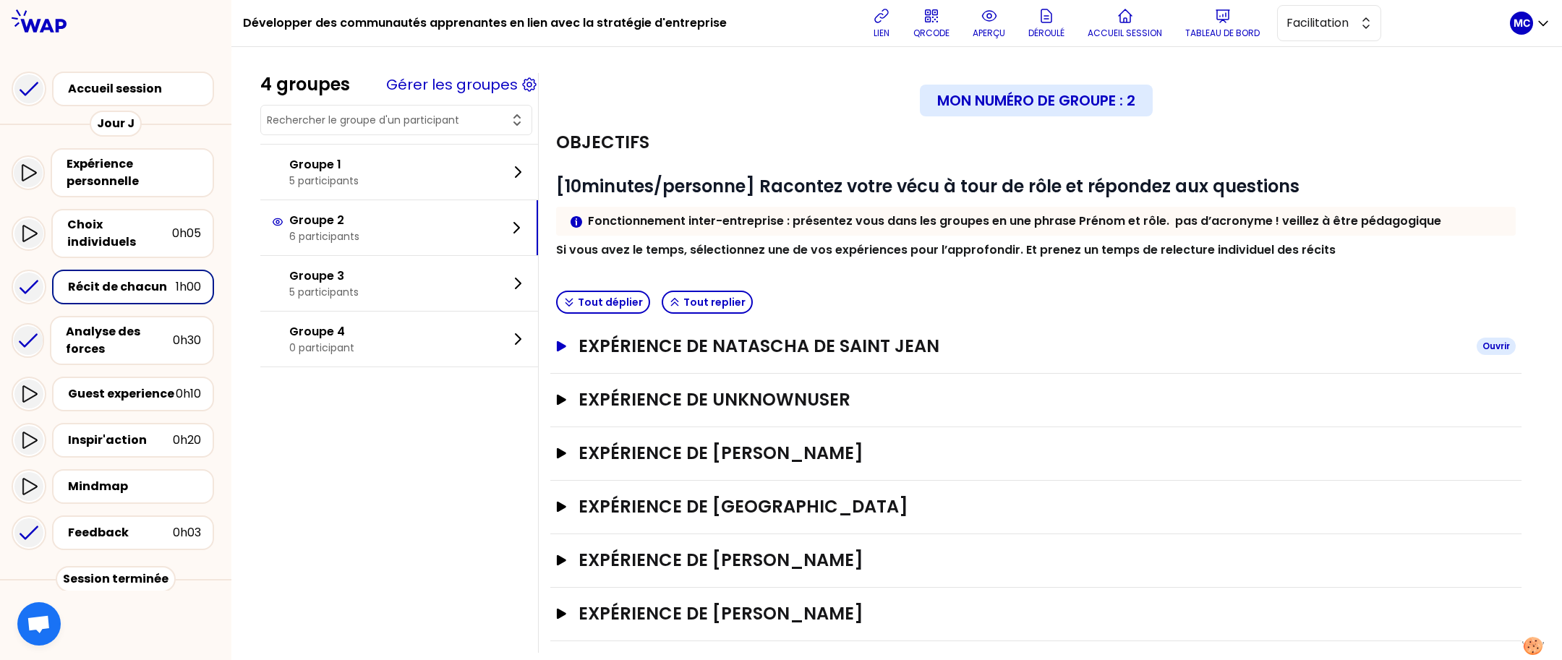
click at [927, 338] on h3 "Expérience de Natascha DE SAINT JEAN" at bounding box center [1022, 346] width 887 height 23
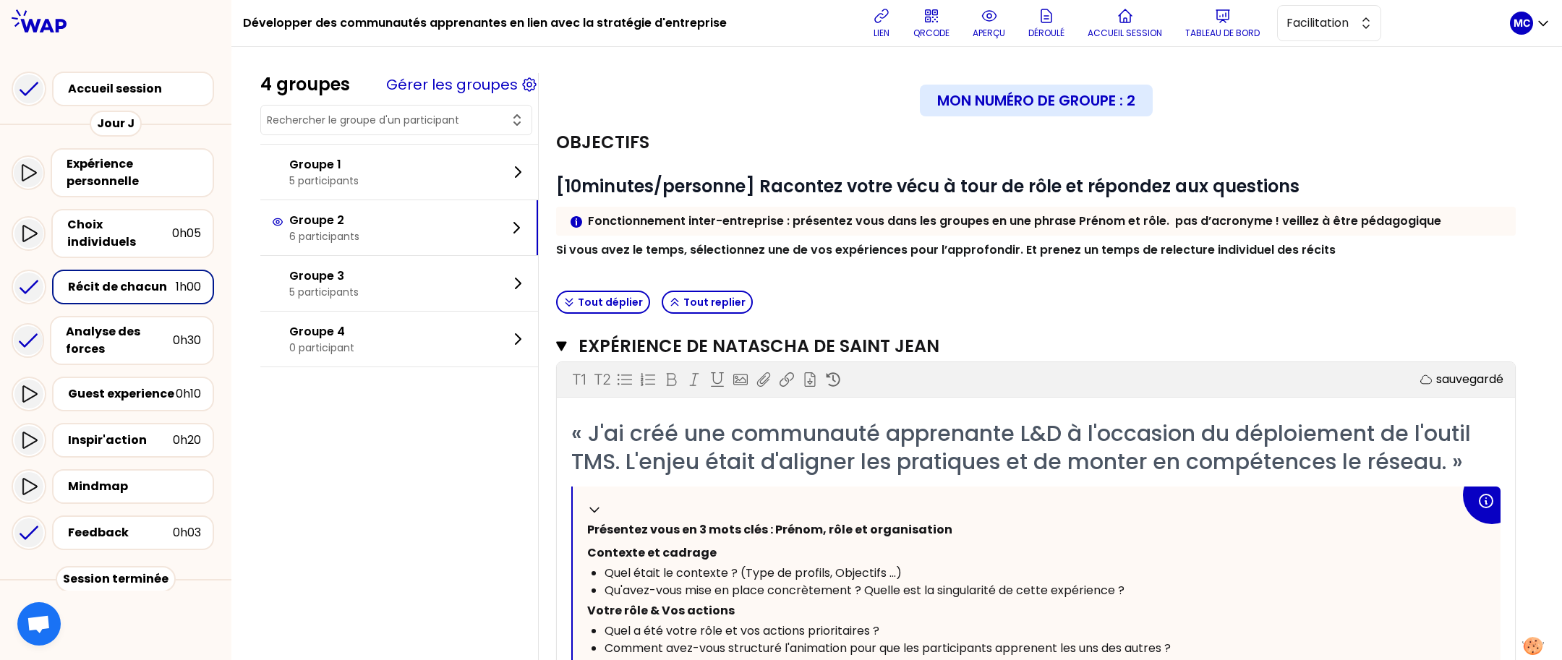
scroll to position [235, 0]
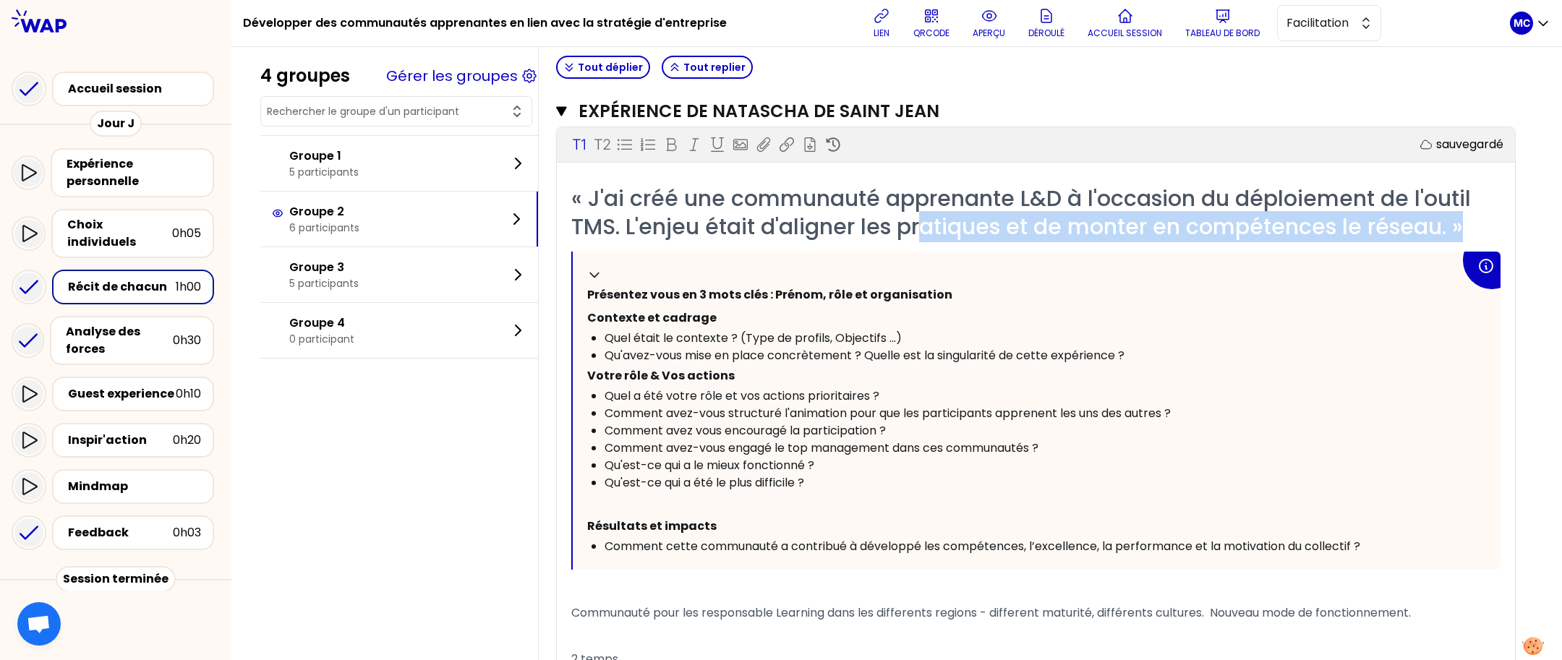
drag, startPoint x: 1000, startPoint y: 242, endPoint x: 1000, endPoint y: 207, distance: 35.4
click at [1000, 207] on div "« J'ai créé une communauté apprenante L&D à l'occasion du déploiement de l'outi…" at bounding box center [1035, 212] width 929 height 56
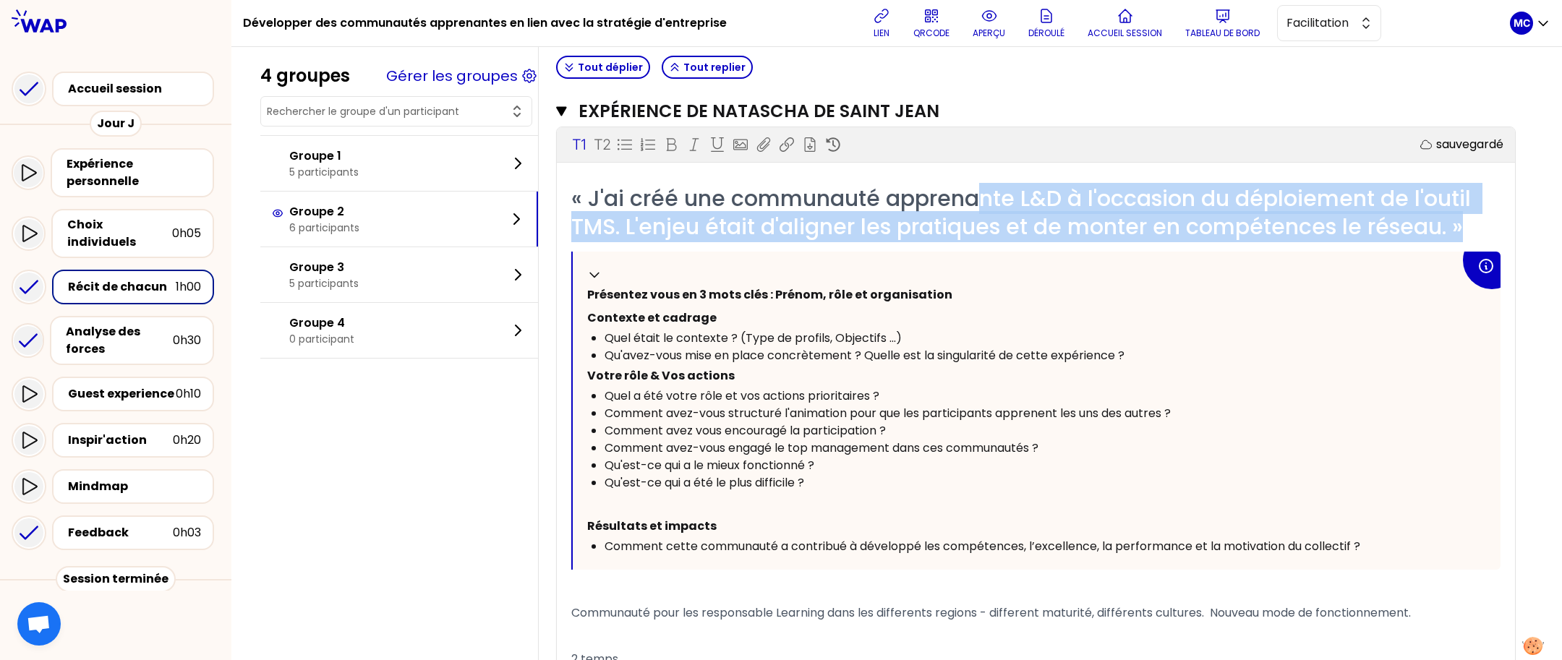
click at [1000, 206] on span "« J'ai créé une communauté apprenante L&D à l'occasion du déploiement de l'outi…" at bounding box center [1024, 212] width 906 height 59
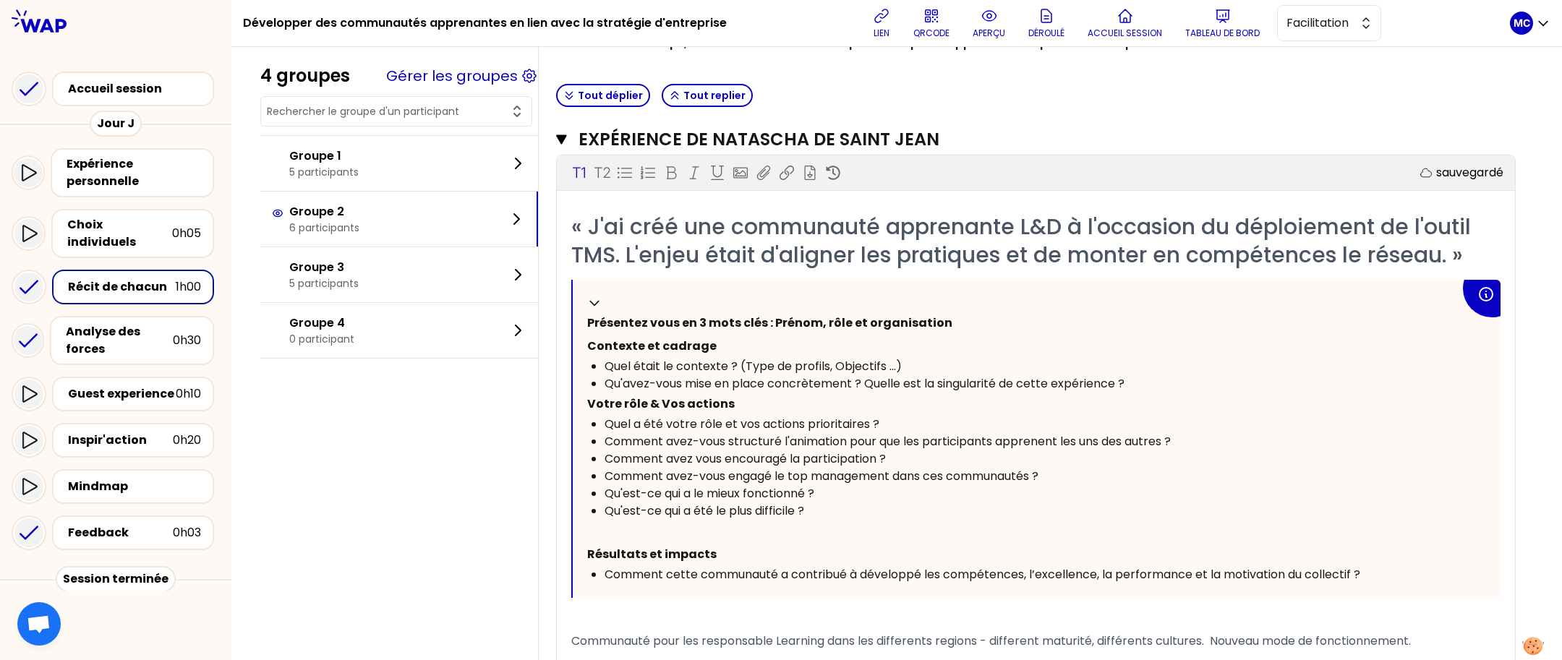
scroll to position [198, 0]
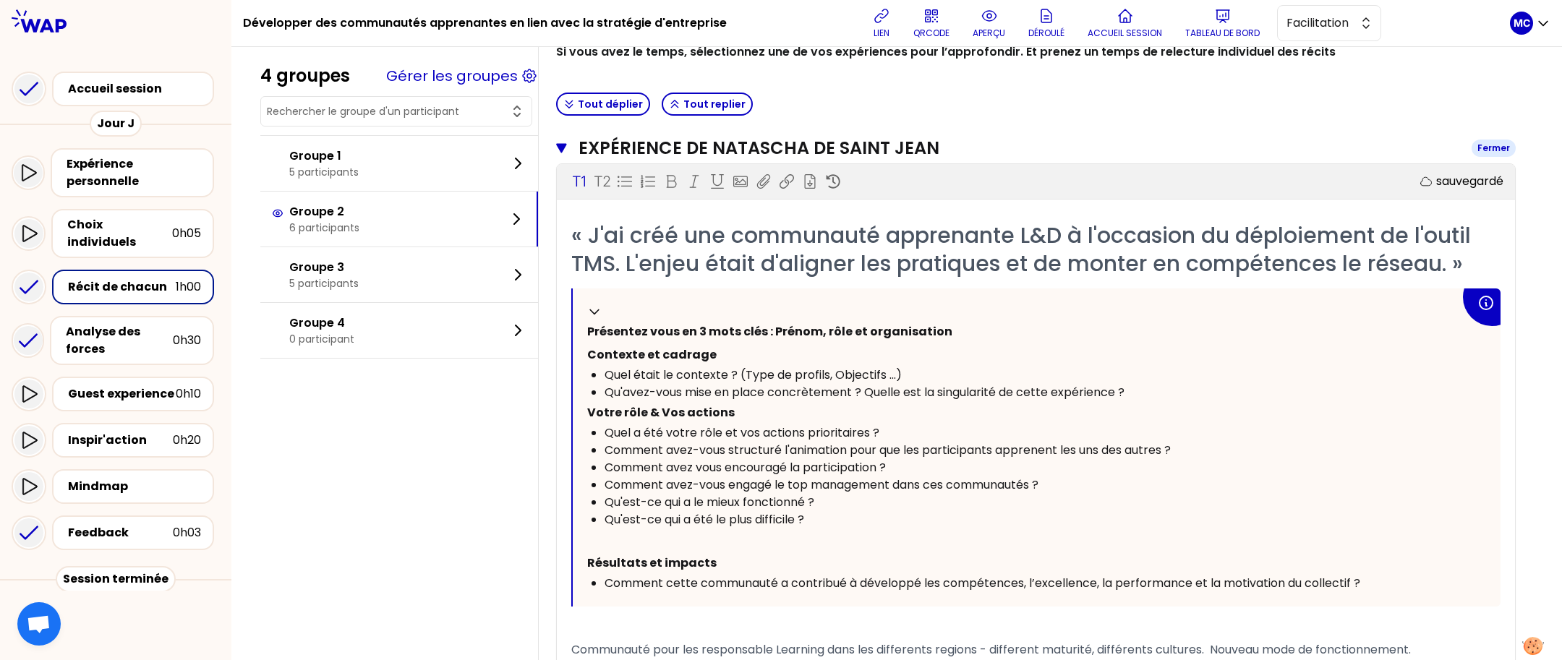
click at [1042, 148] on h3 "Expérience de Natascha DE SAINT JEAN" at bounding box center [1020, 148] width 882 height 23
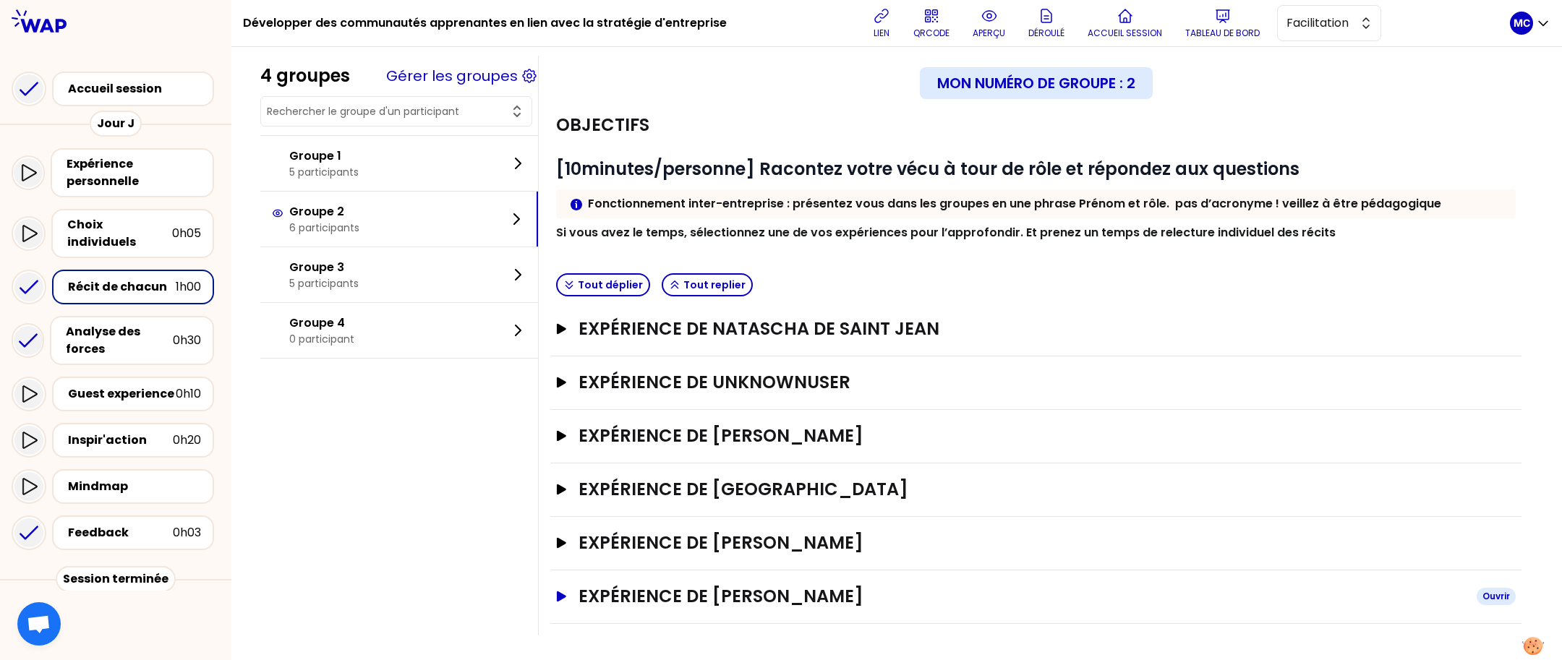
click at [848, 597] on h3 "Expérience de [PERSON_NAME]" at bounding box center [1022, 596] width 887 height 23
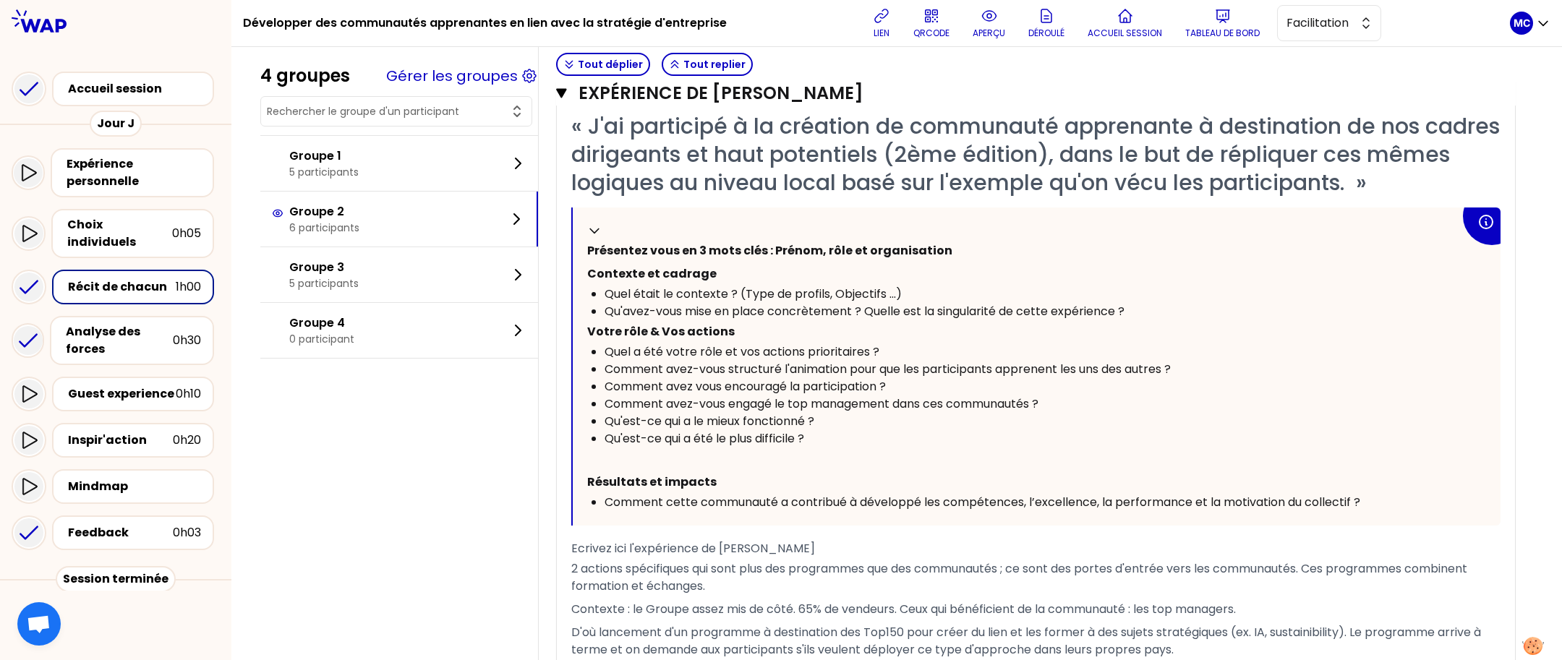
scroll to position [513, 0]
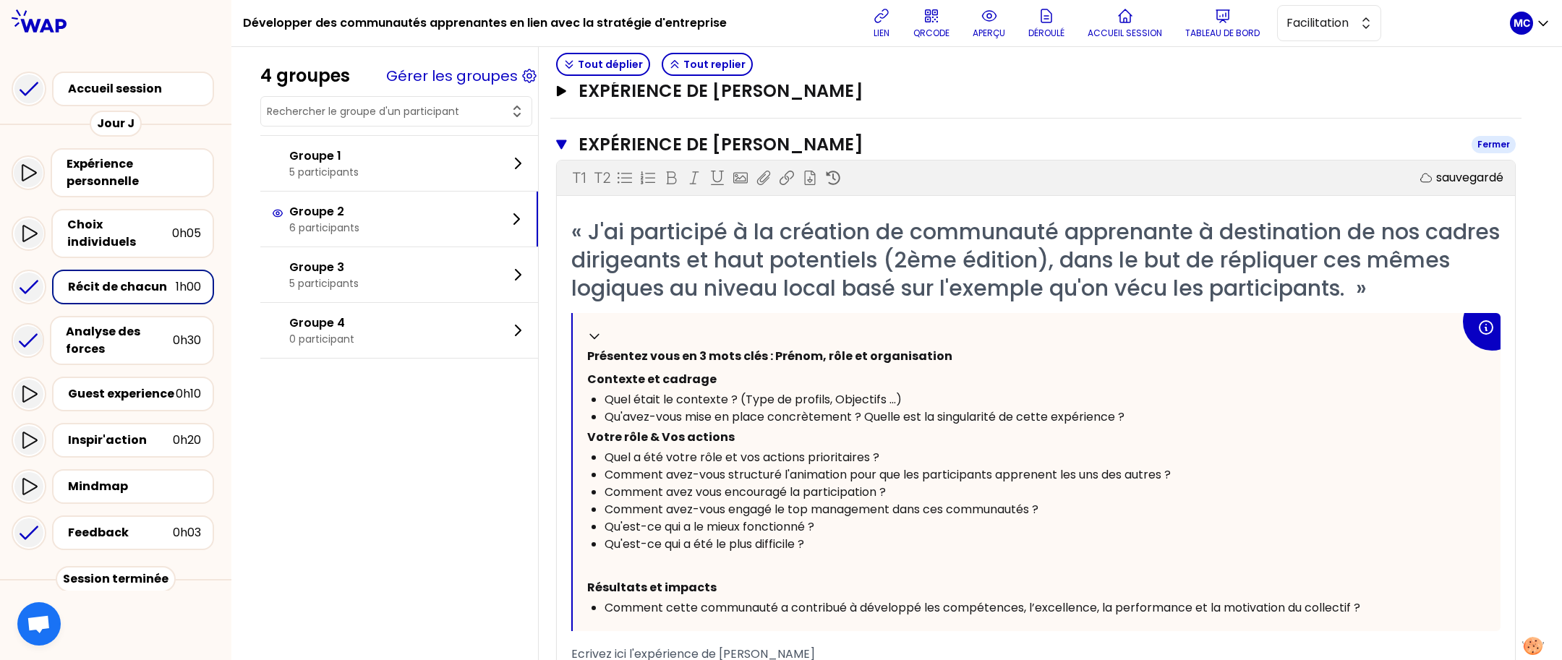
click at [981, 145] on h3 "Expérience de [PERSON_NAME]" at bounding box center [1020, 144] width 882 height 23
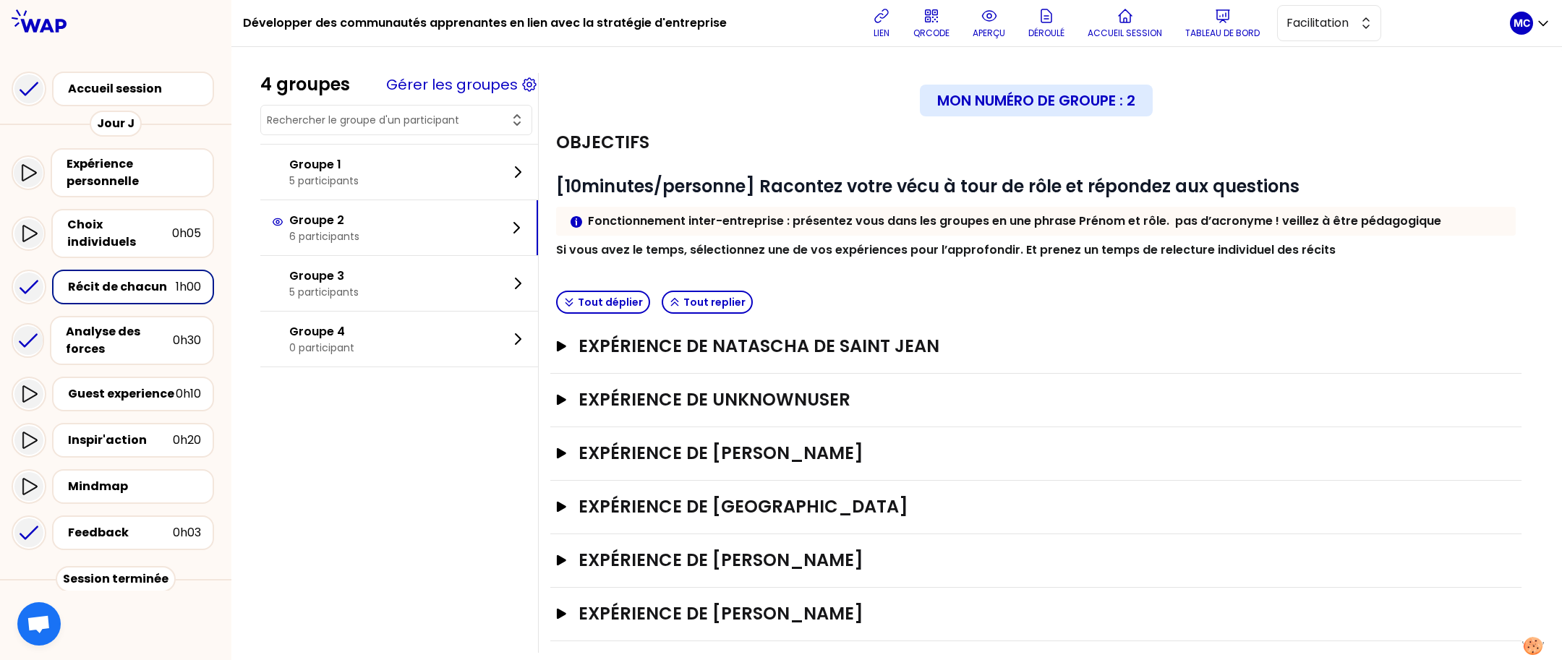
scroll to position [17, 0]
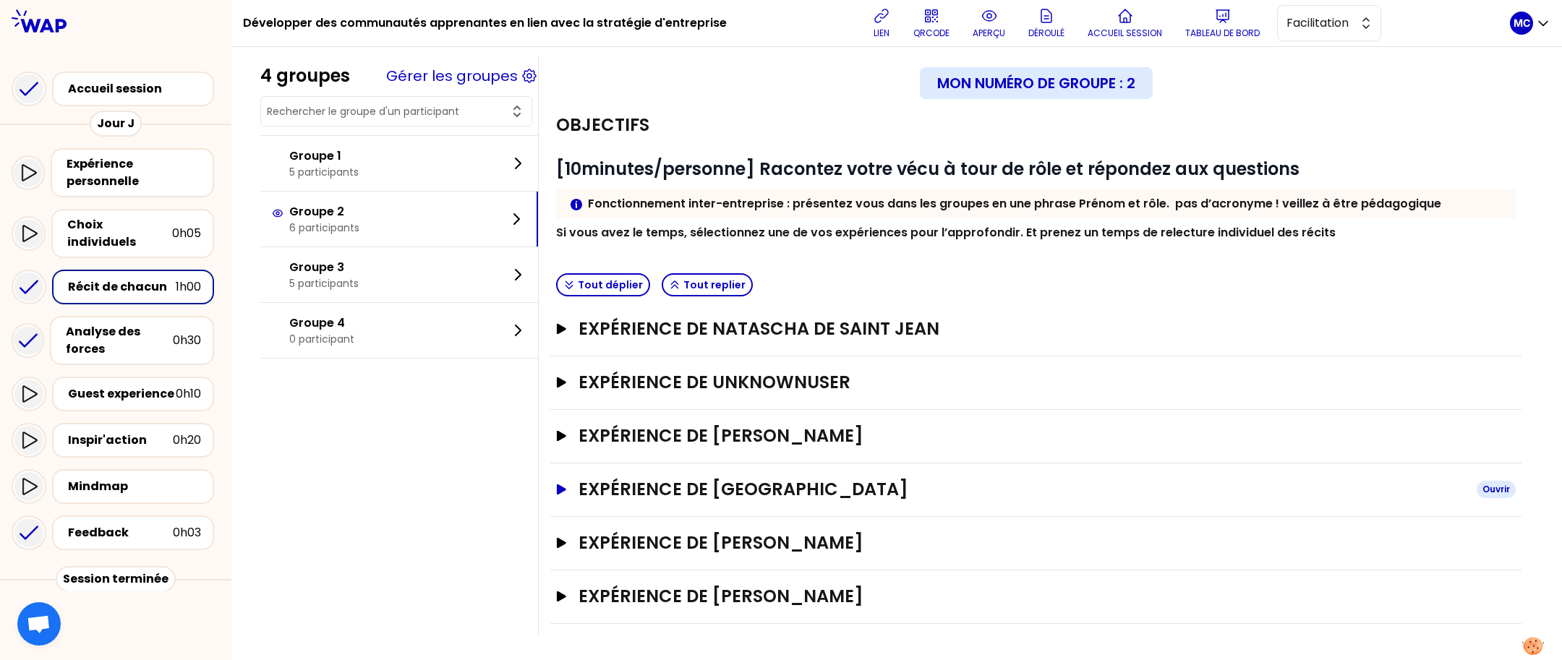
click at [806, 483] on h3 "Expérience de [GEOGRAPHIC_DATA]" at bounding box center [1022, 489] width 887 height 23
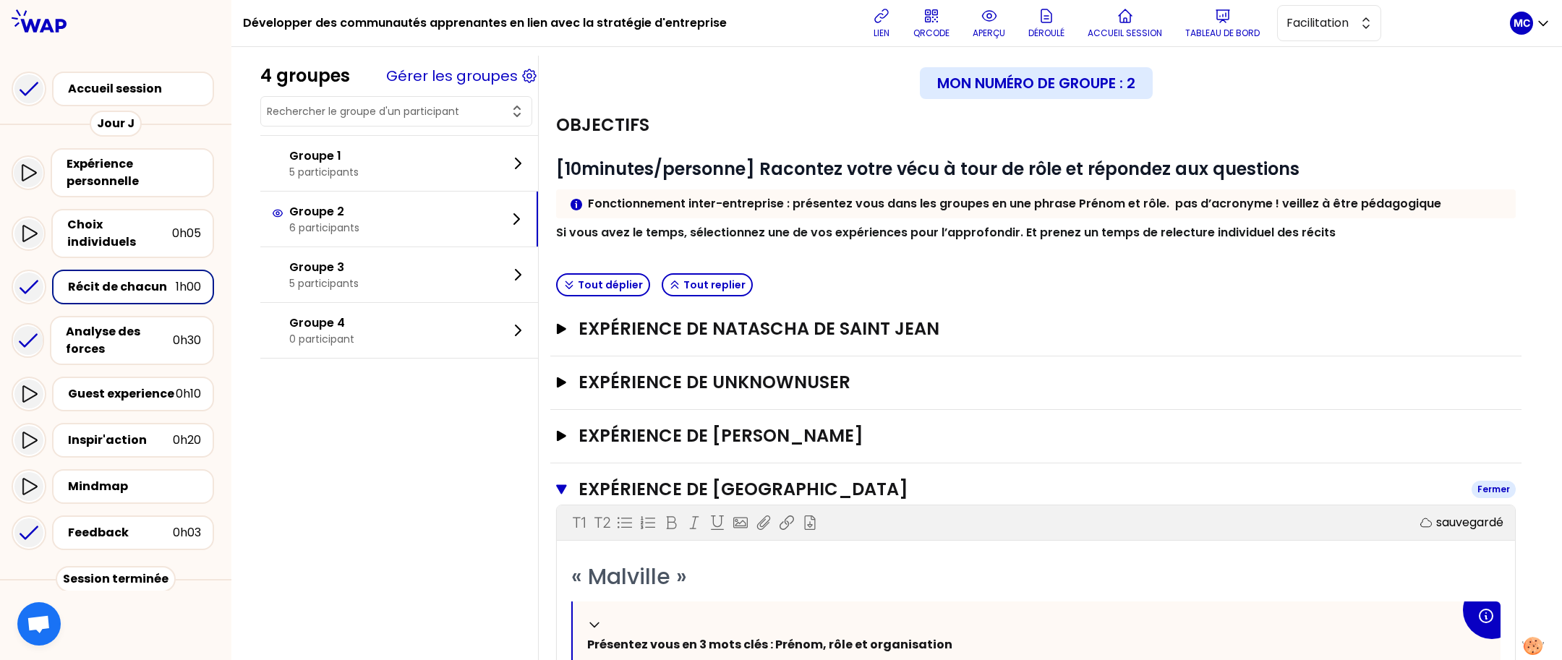
click at [887, 478] on h3 "Expérience de [GEOGRAPHIC_DATA]" at bounding box center [1020, 489] width 882 height 23
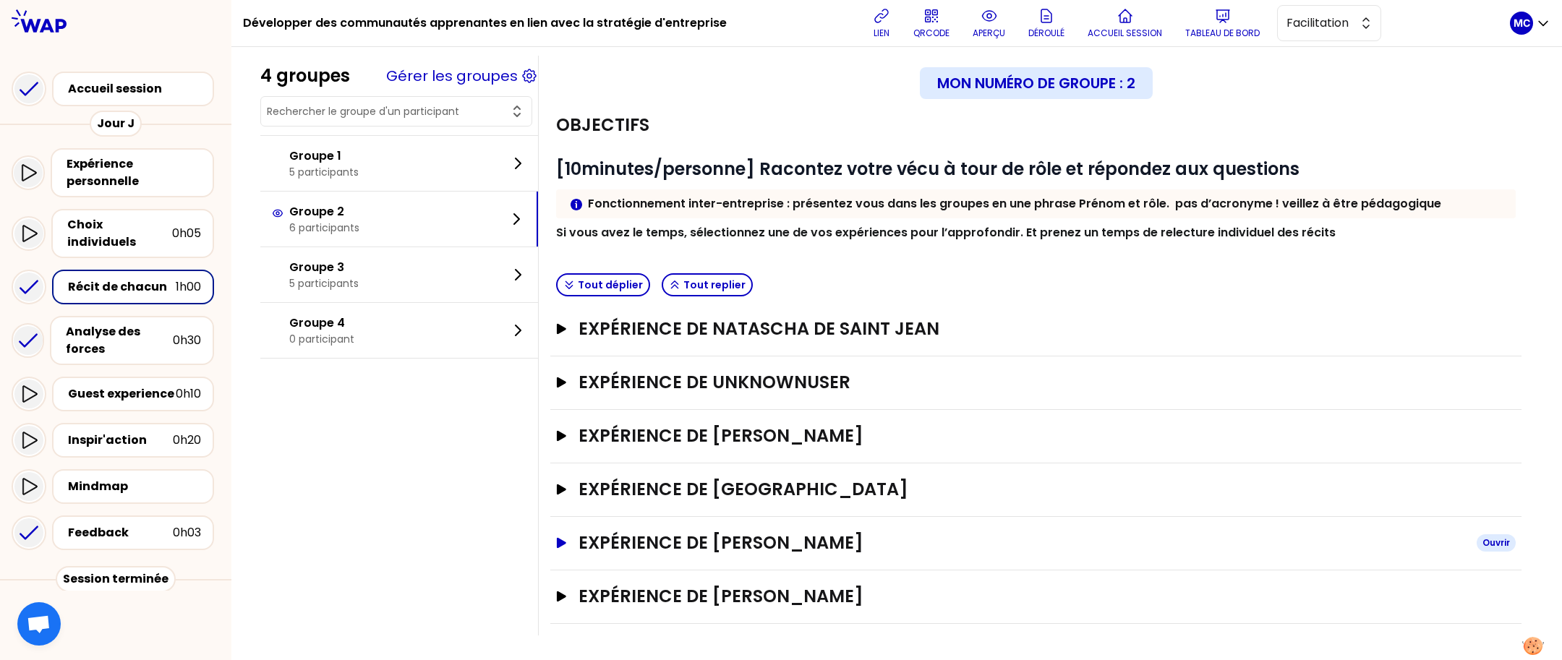
click at [905, 533] on h3 "Expérience de [PERSON_NAME]" at bounding box center [1022, 543] width 887 height 23
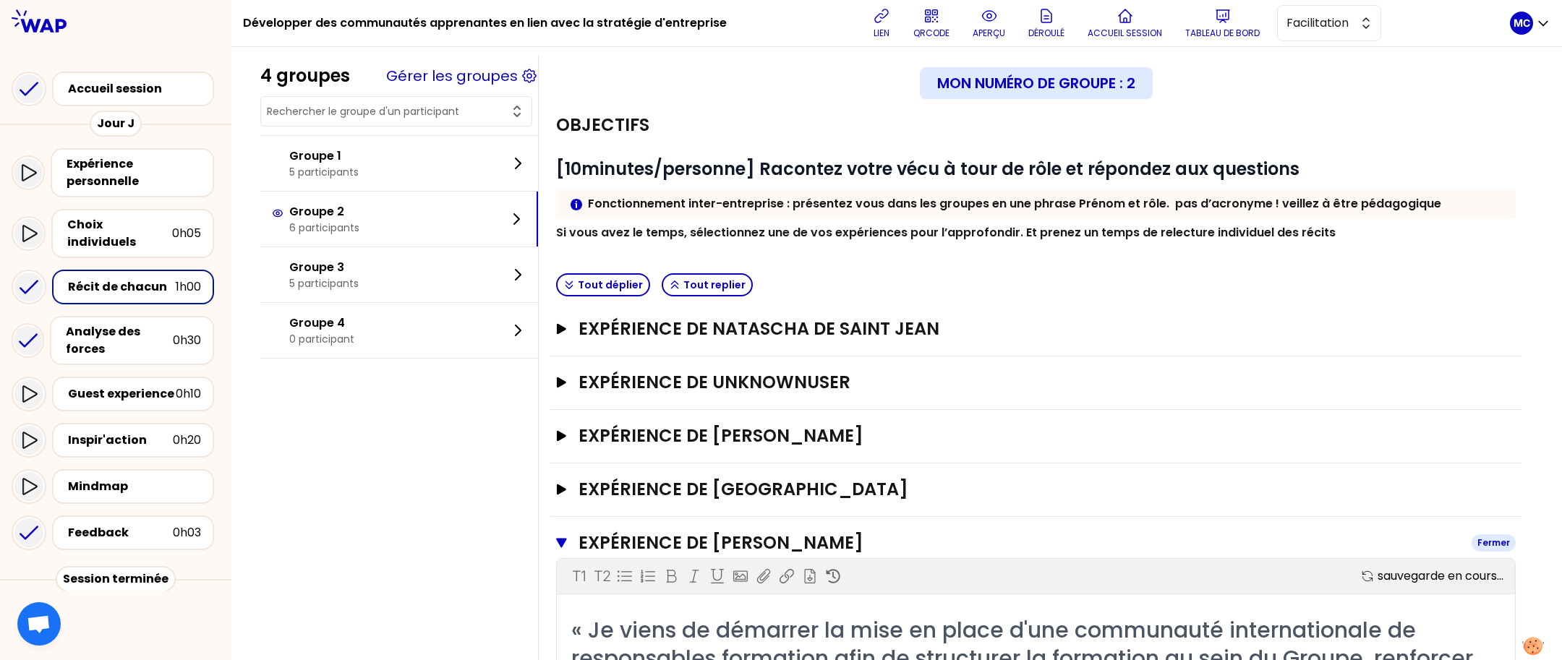
click at [903, 535] on h3 "Expérience de [PERSON_NAME]" at bounding box center [1020, 543] width 882 height 23
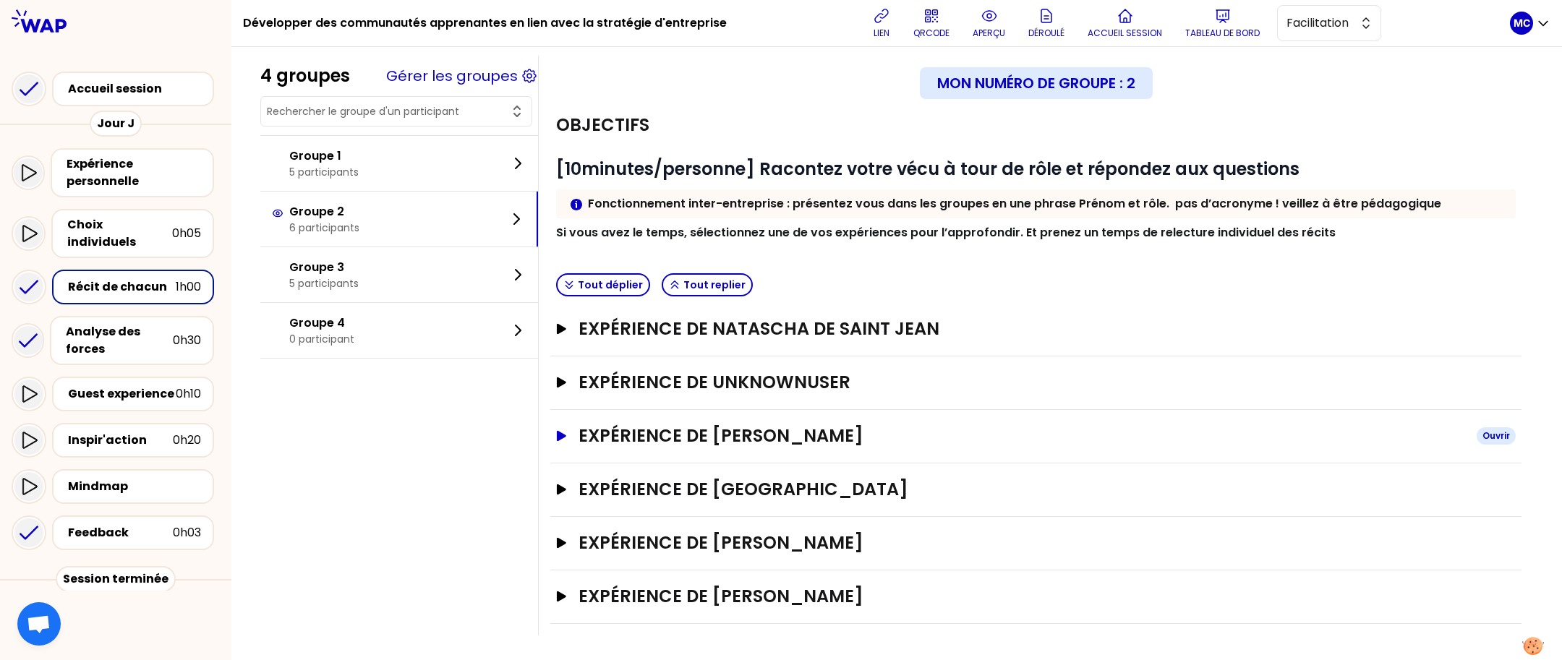
click at [882, 433] on h3 "Expérience de [PERSON_NAME]" at bounding box center [1022, 436] width 887 height 23
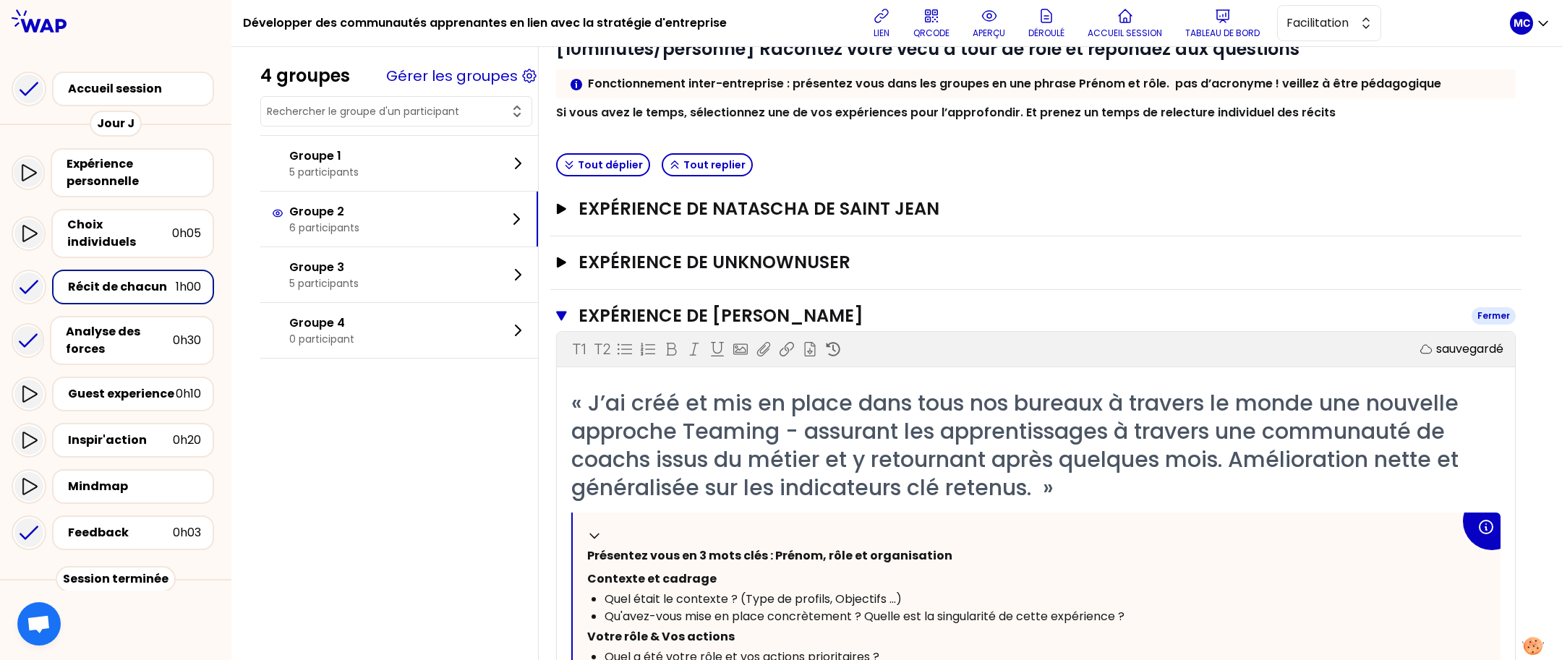
click at [868, 315] on h3 "Expérience de [PERSON_NAME]" at bounding box center [1020, 316] width 882 height 23
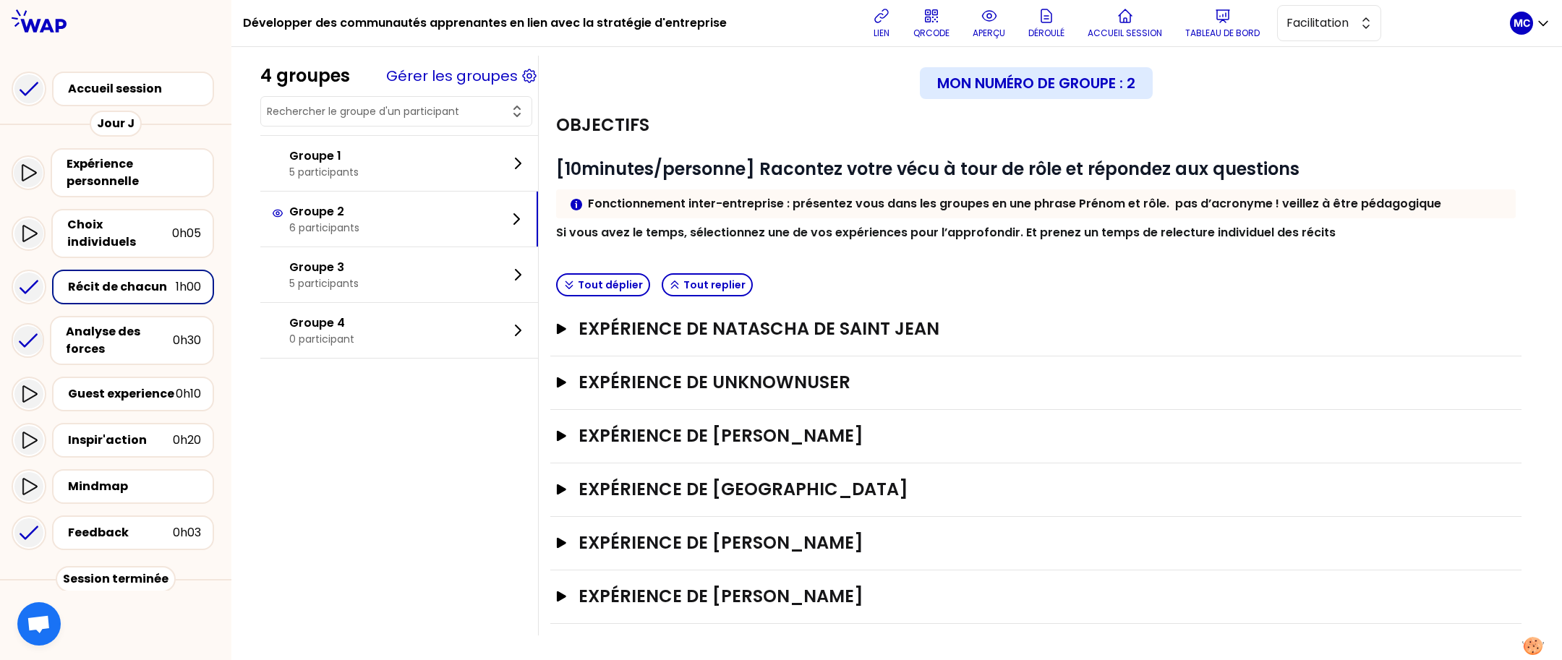
scroll to position [0, 0]
